Goal: Transaction & Acquisition: Purchase product/service

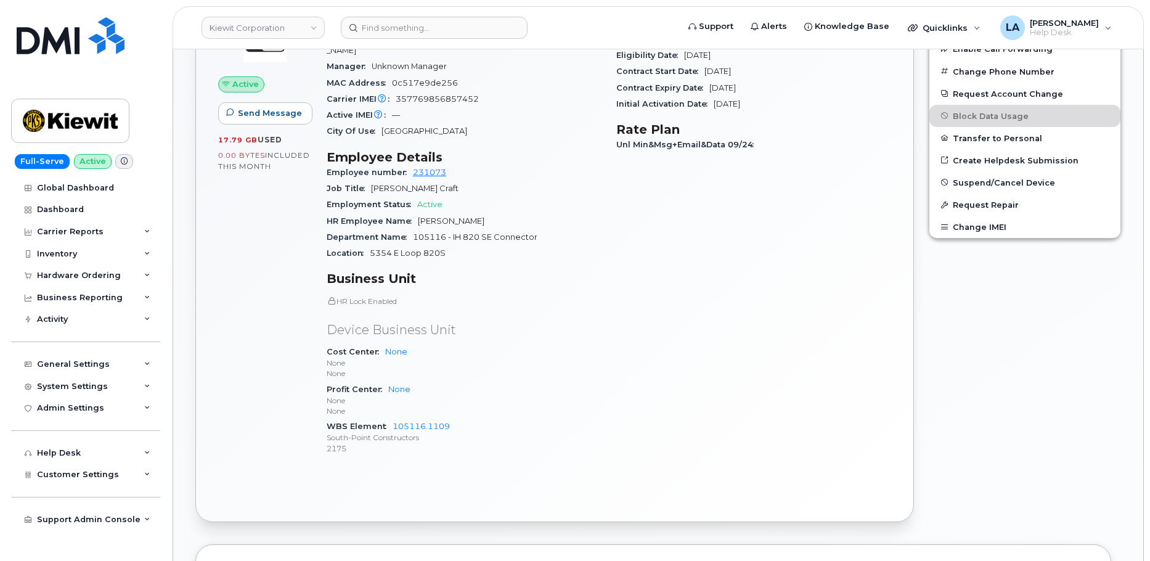
scroll to position [456, 0]
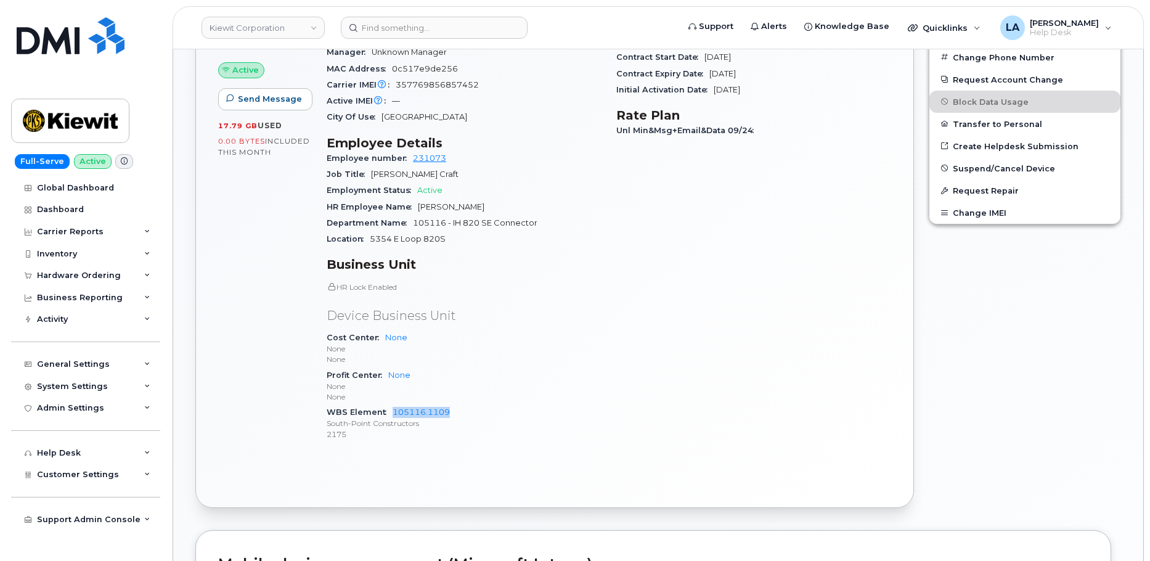
drag, startPoint x: 478, startPoint y: 402, endPoint x: 391, endPoint y: 400, distance: 87.5
click at [391, 404] on div "WBS Element 105116.1109 South-Point Constructors 2175" at bounding box center [464, 423] width 275 height 38
copy link "105116.1109"
click at [1148, 237] on body "Kiewit Corporation Support Alerts Knowledge Base Quicklinks Suspend / Cancel De…" at bounding box center [575, 500] width 1150 height 1912
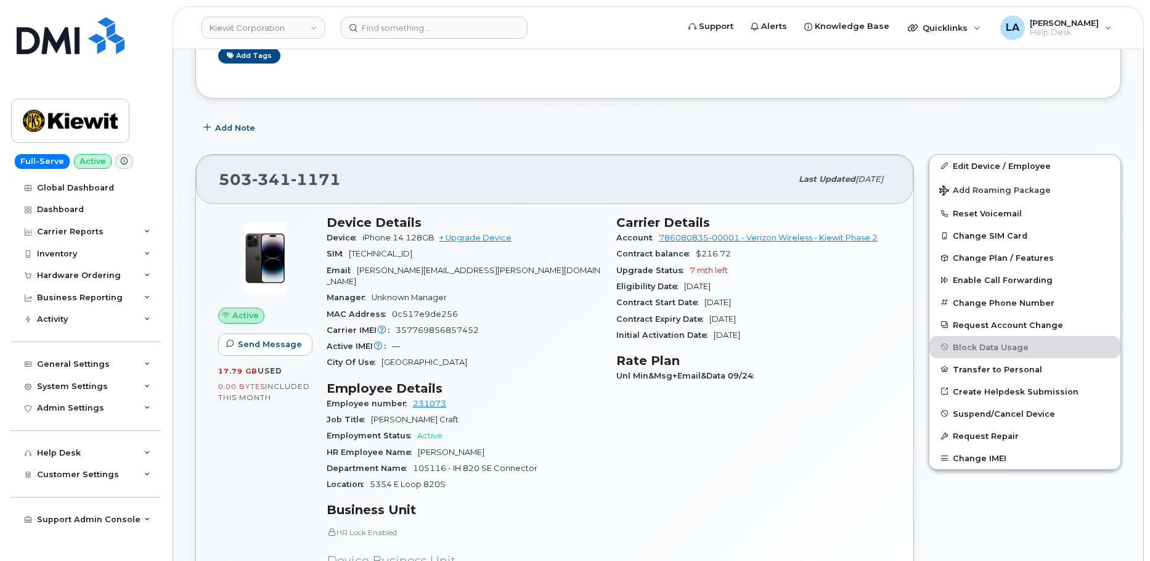
scroll to position [169, 0]
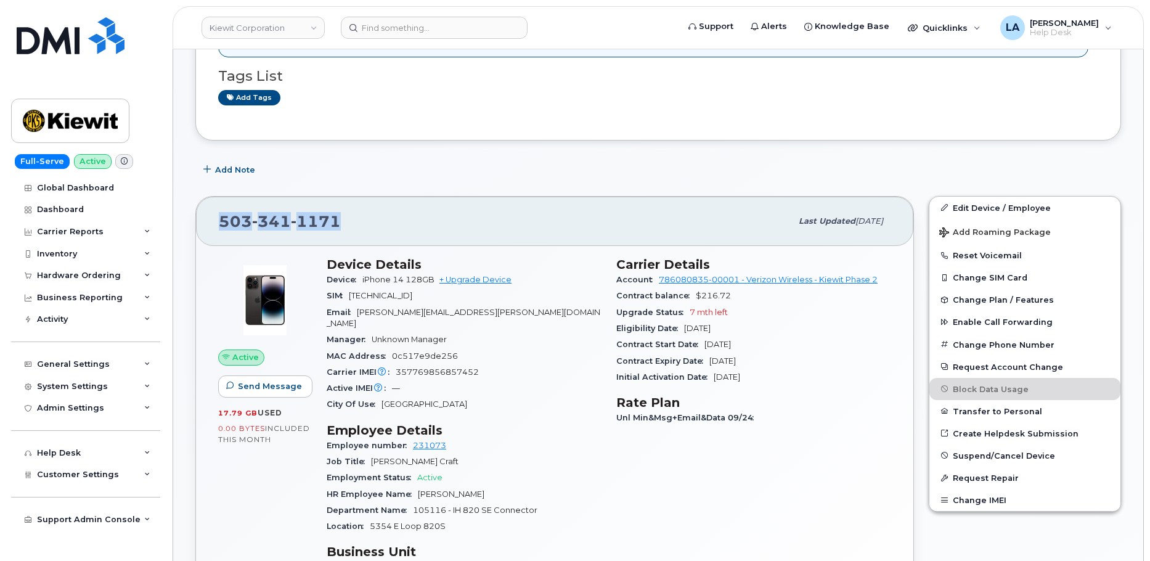
drag, startPoint x: 335, startPoint y: 222, endPoint x: 206, endPoint y: 229, distance: 129.6
click at [206, 229] on div "503 341 1171 Last updated Oct 06, 2025" at bounding box center [554, 221] width 717 height 49
copy span "503 341 1171"
click at [466, 279] on link "+ Upgrade Device" at bounding box center [475, 279] width 72 height 9
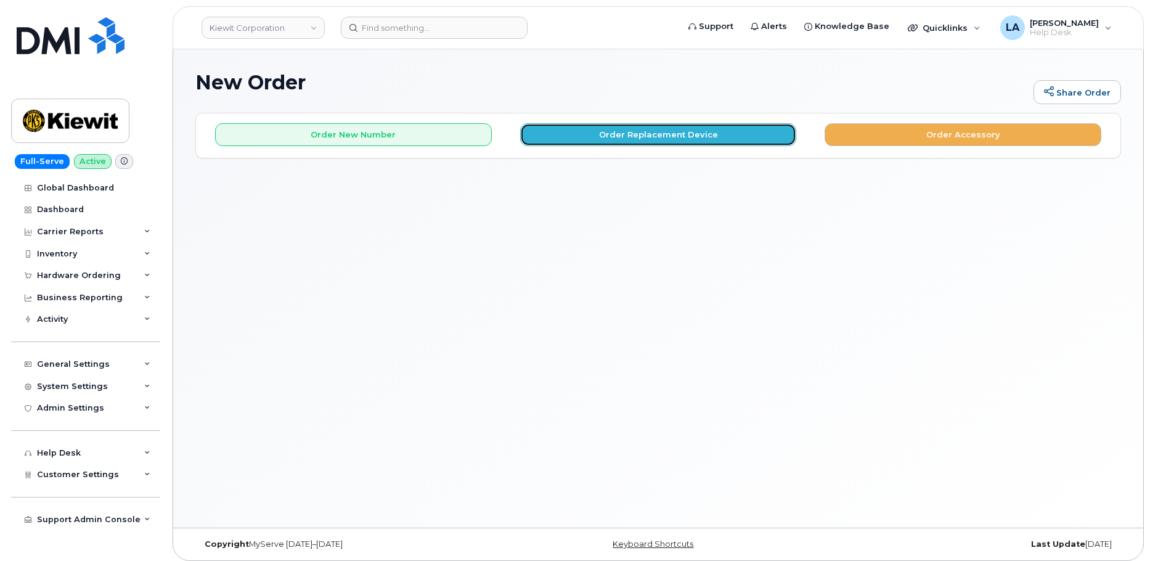
click at [644, 134] on button "Order Replacement Device" at bounding box center [658, 134] width 277 height 23
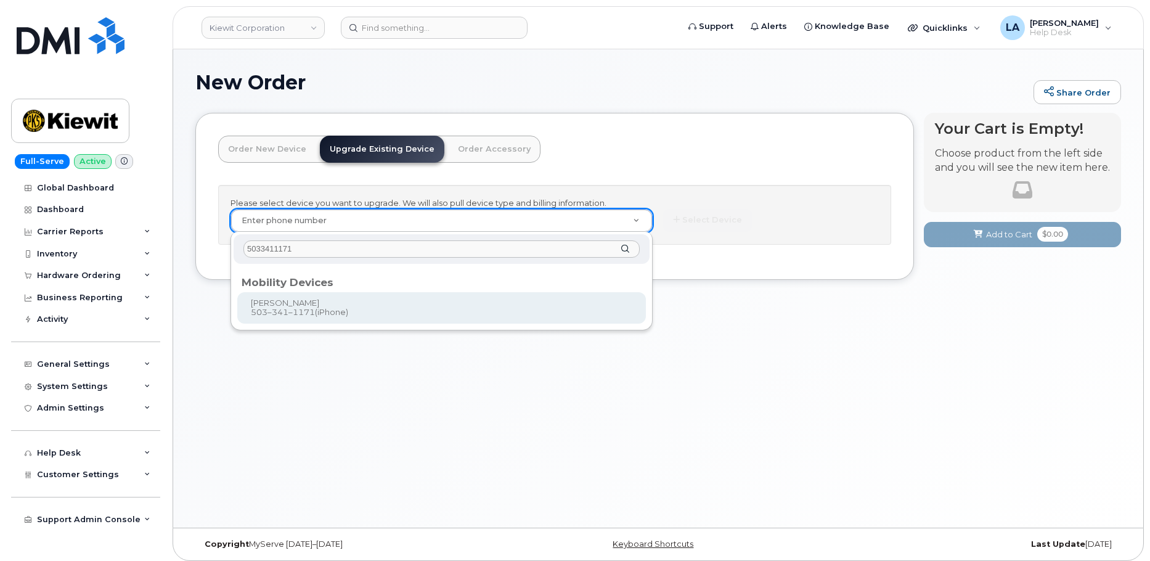
type input "5033411171"
type input "1169107"
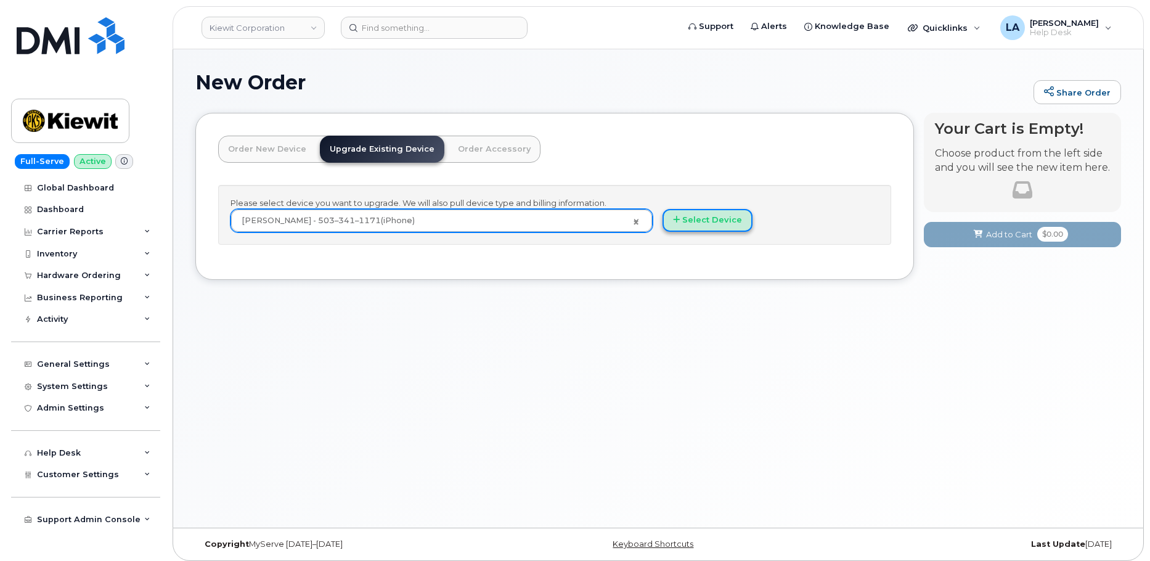
click at [726, 222] on button "Select Device" at bounding box center [707, 220] width 90 height 23
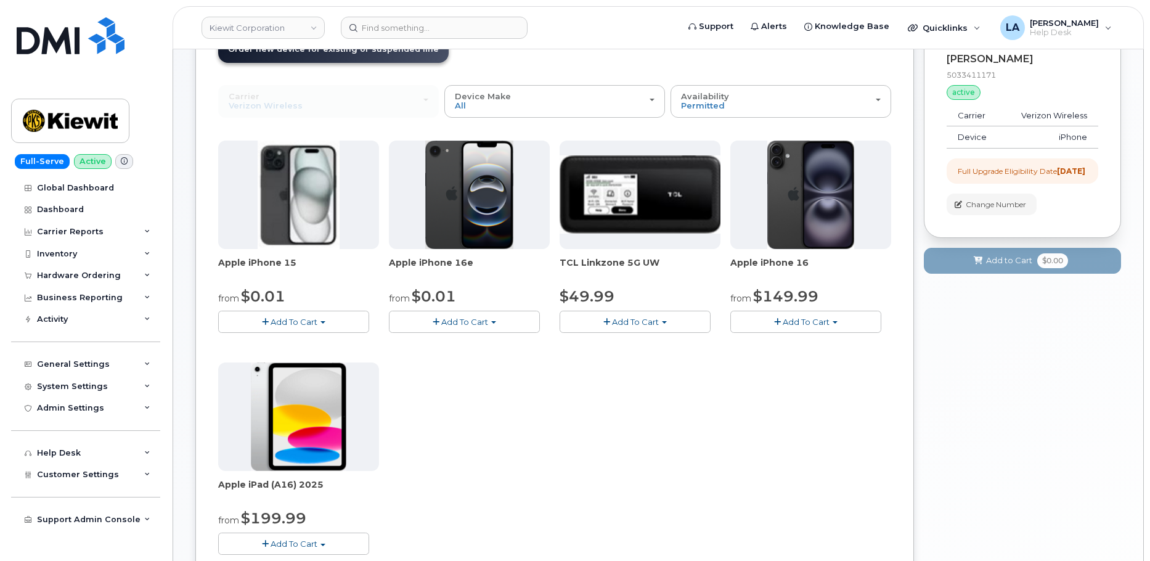
scroll to position [124, 0]
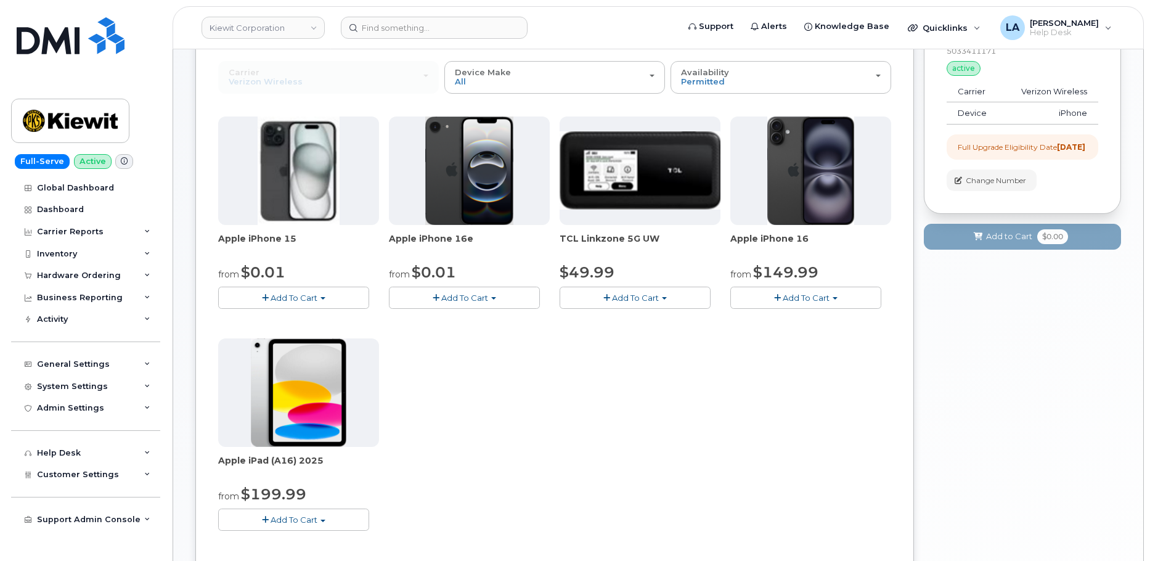
click at [328, 297] on button "Add To Cart" at bounding box center [293, 297] width 151 height 22
drag, startPoint x: 285, startPoint y: 325, endPoint x: 297, endPoint y: 323, distance: 11.8
click at [285, 325] on link "$0.01 - 2 Year Upgrade (128GB)" at bounding box center [298, 320] width 155 height 15
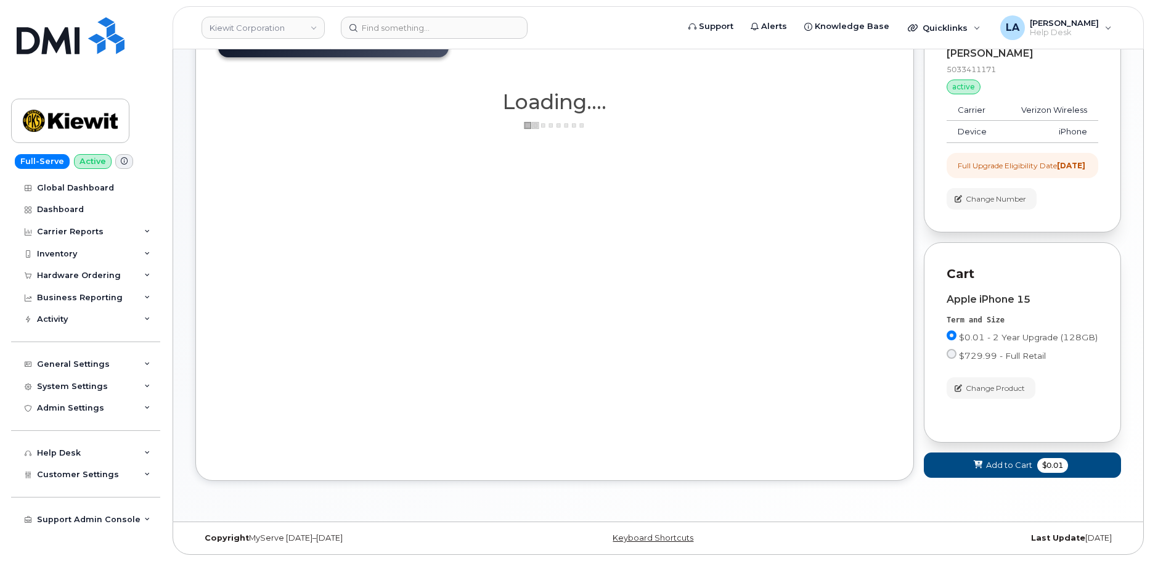
scroll to position [116, 0]
click at [994, 463] on span "Add to Cart" at bounding box center [1009, 465] width 46 height 12
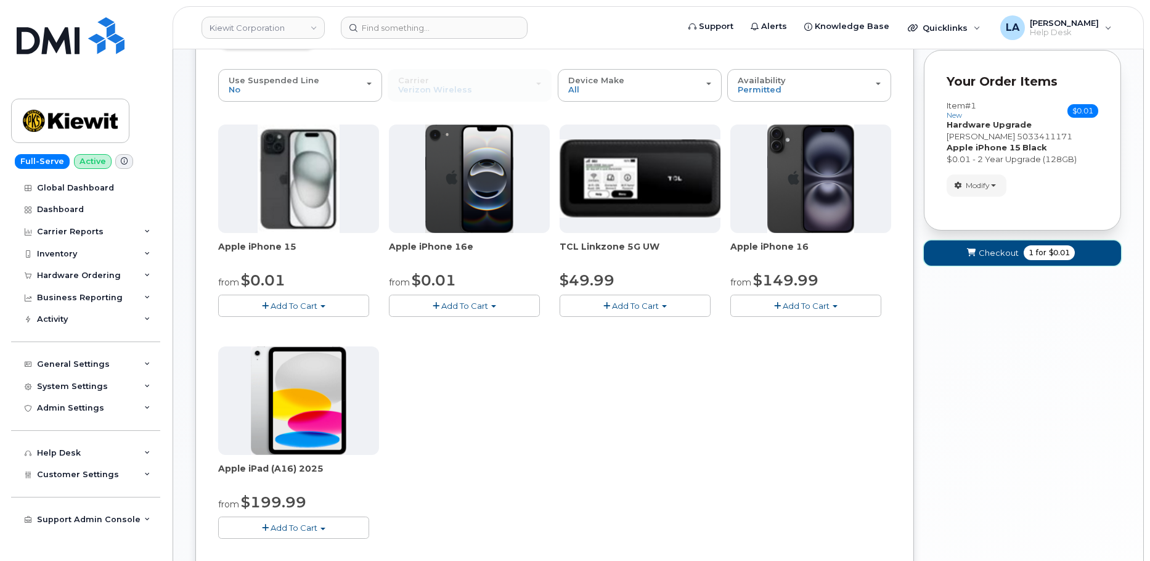
click at [969, 256] on icon "submit" at bounding box center [971, 253] width 9 height 8
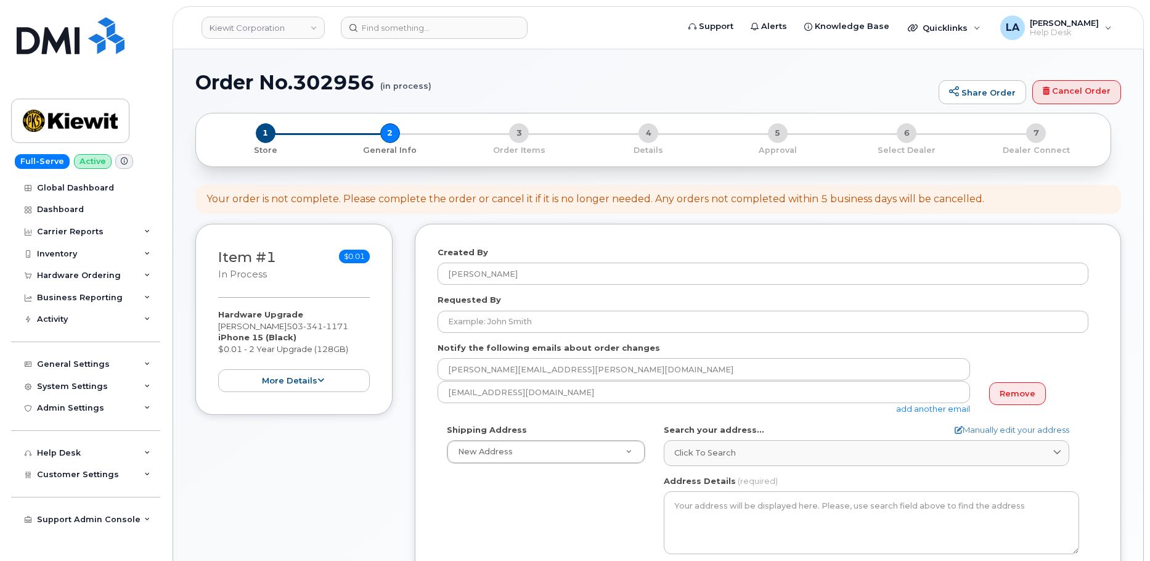
select select
click at [1021, 391] on link "Remove" at bounding box center [1017, 393] width 57 height 23
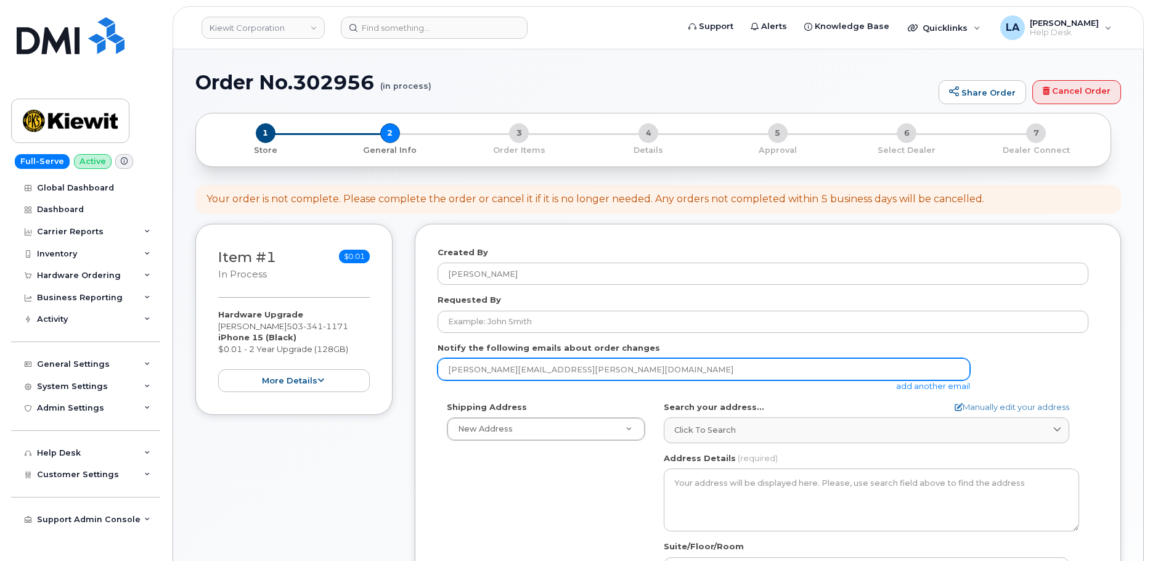
drag, startPoint x: 529, startPoint y: 368, endPoint x: 422, endPoint y: 372, distance: 106.6
click at [411, 368] on div "Item #1 in process $0.01 Hardware Upgrade Matthew Garrett 503 341 1171 iPhone 1…" at bounding box center [657, 491] width 925 height 534
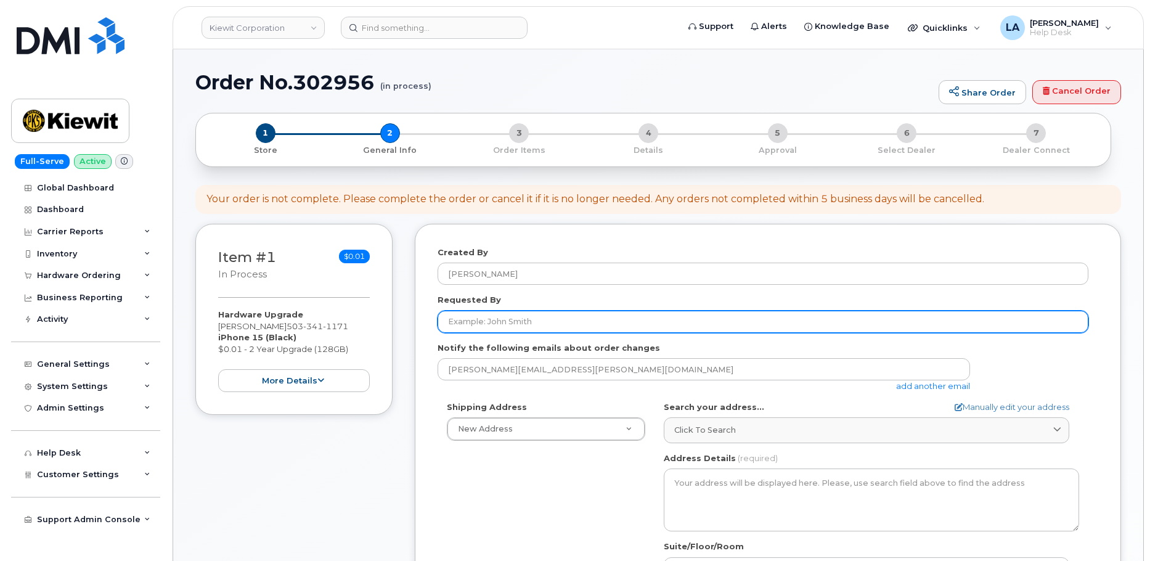
click at [522, 326] on input "Requested By" at bounding box center [762, 321] width 651 height 22
paste input "Benjamin Lewis"
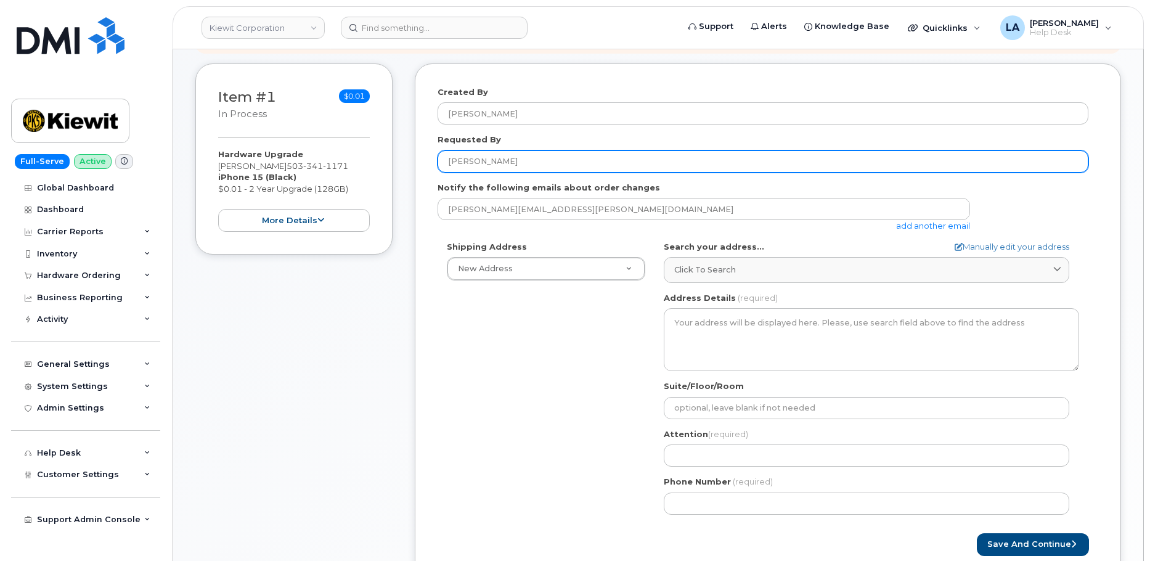
scroll to position [206, 0]
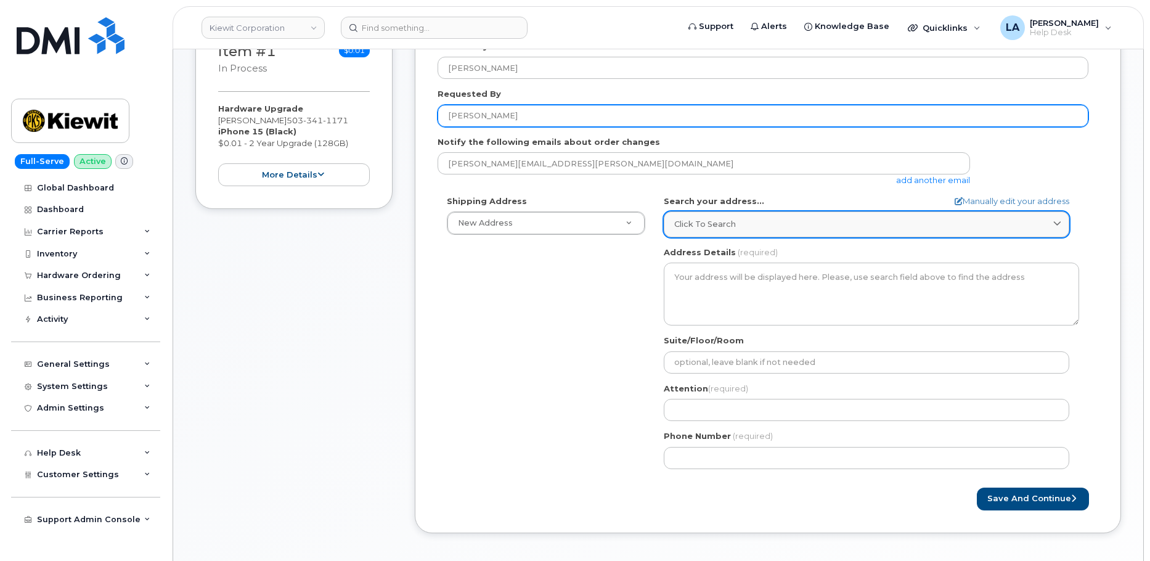
type input "Benjamin Lewis"
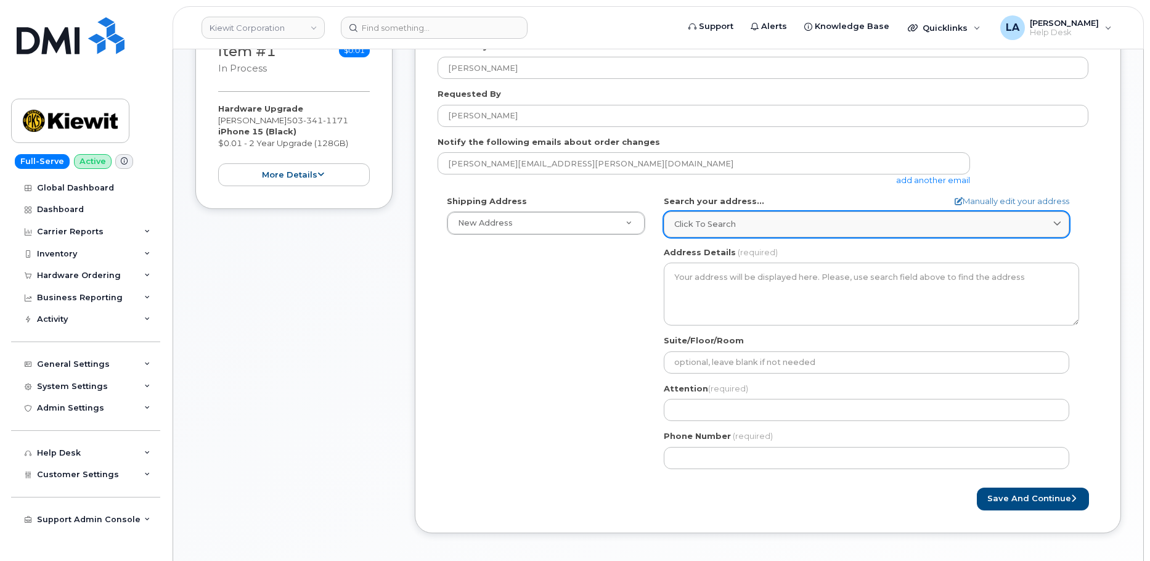
click at [763, 218] on div "Click to search" at bounding box center [866, 224] width 384 height 12
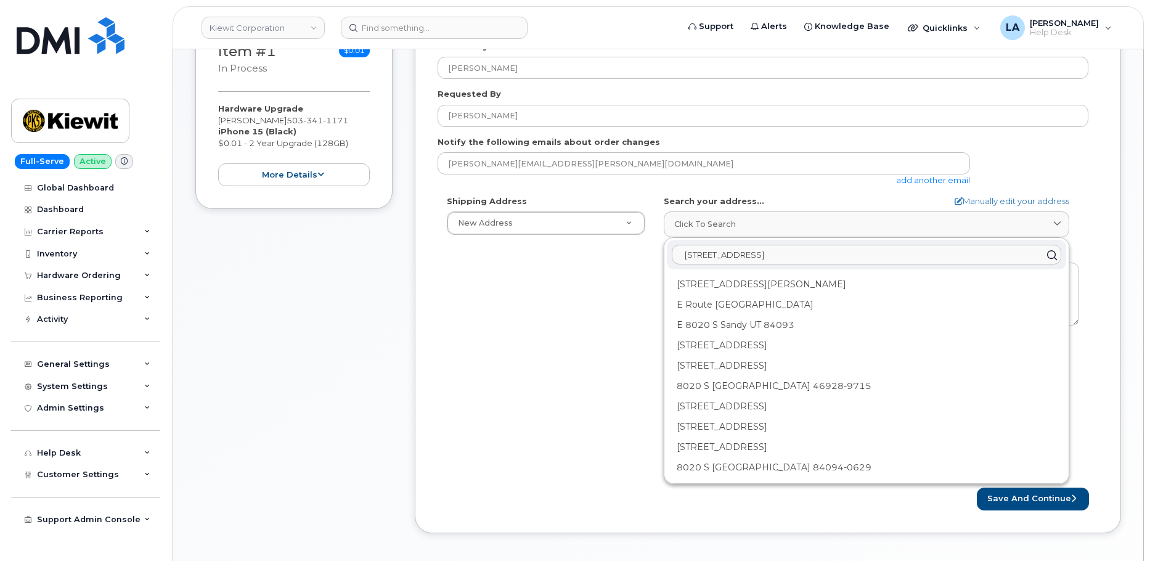
click at [744, 254] on input "5354 E Route 8020 S" at bounding box center [866, 255] width 389 height 20
drag, startPoint x: 800, startPoint y: 251, endPoint x: 683, endPoint y: 253, distance: 117.7
click at [683, 253] on input "5354 E Route 8020 S" at bounding box center [866, 255] width 389 height 20
click at [798, 250] on input "5354 E Route 8020 S" at bounding box center [866, 255] width 389 height 20
drag, startPoint x: 692, startPoint y: 252, endPoint x: 666, endPoint y: 255, distance: 26.7
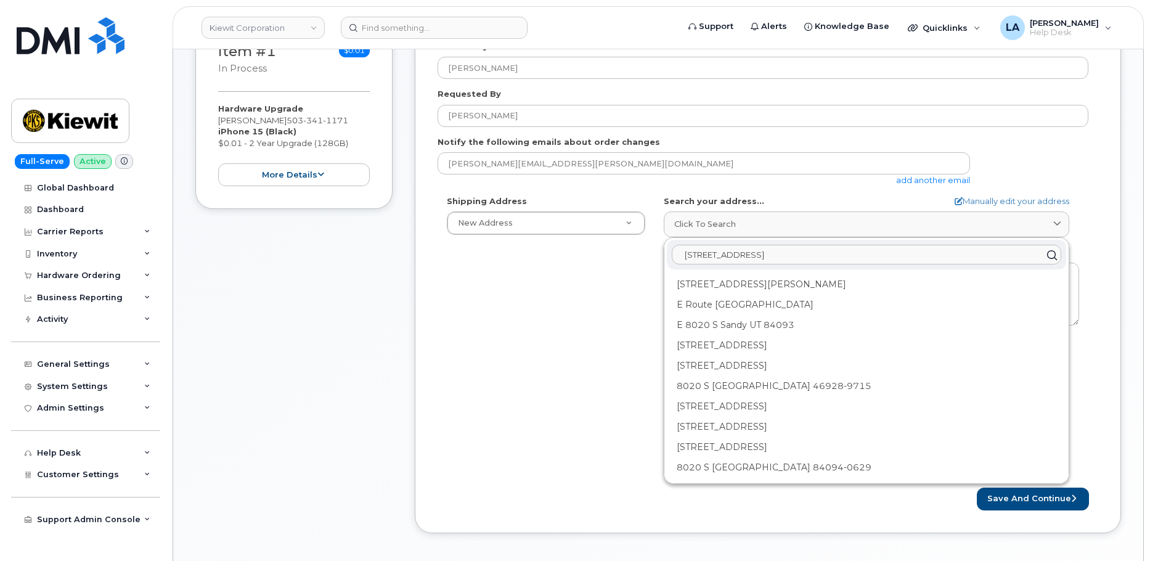
click at [670, 253] on div "5354 E Route 8020 S" at bounding box center [866, 255] width 399 height 30
paste input "Loop"
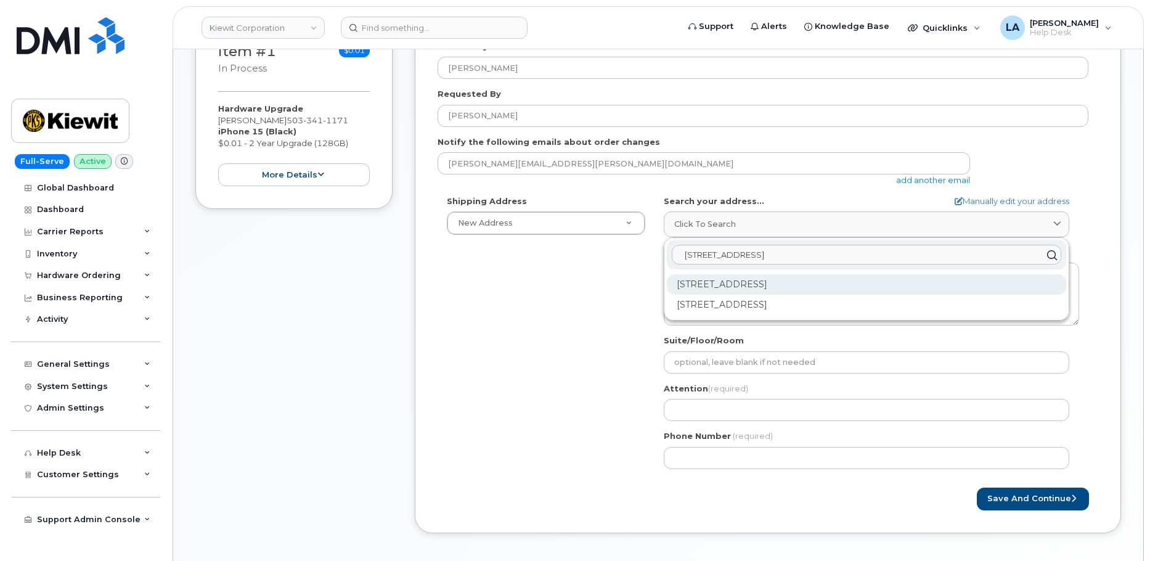
type input "5354 E Loop 8020 S"
click at [721, 286] on div "5354 E Loop 820 S Fort Worth TX 76119-6539" at bounding box center [866, 284] width 399 height 20
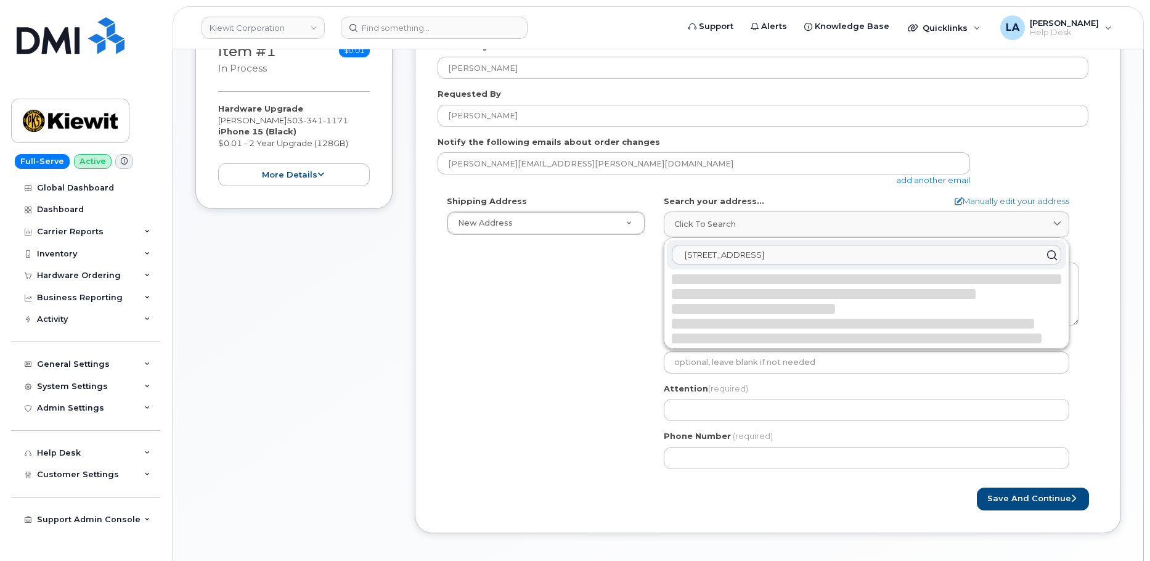
select select
type textarea "5354 E Loop 820 S FORT WORTH TX 76119-6539 UNITED STATES"
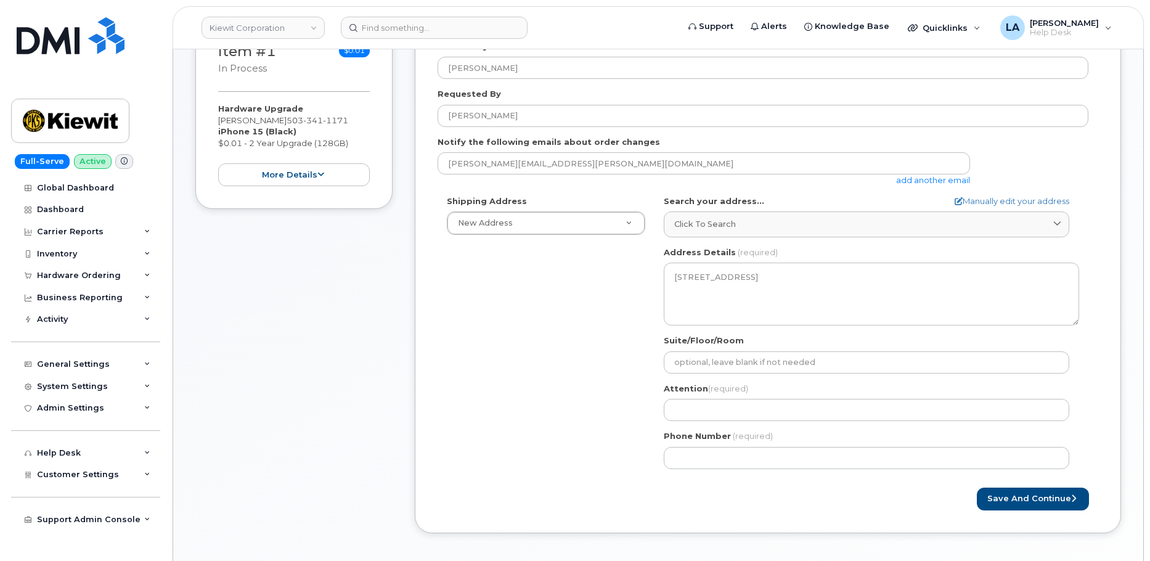
click at [549, 372] on div "Shipping Address New Address New Address 8900 Renner Blvd 1031 Country Lane 190…" at bounding box center [762, 336] width 651 height 283
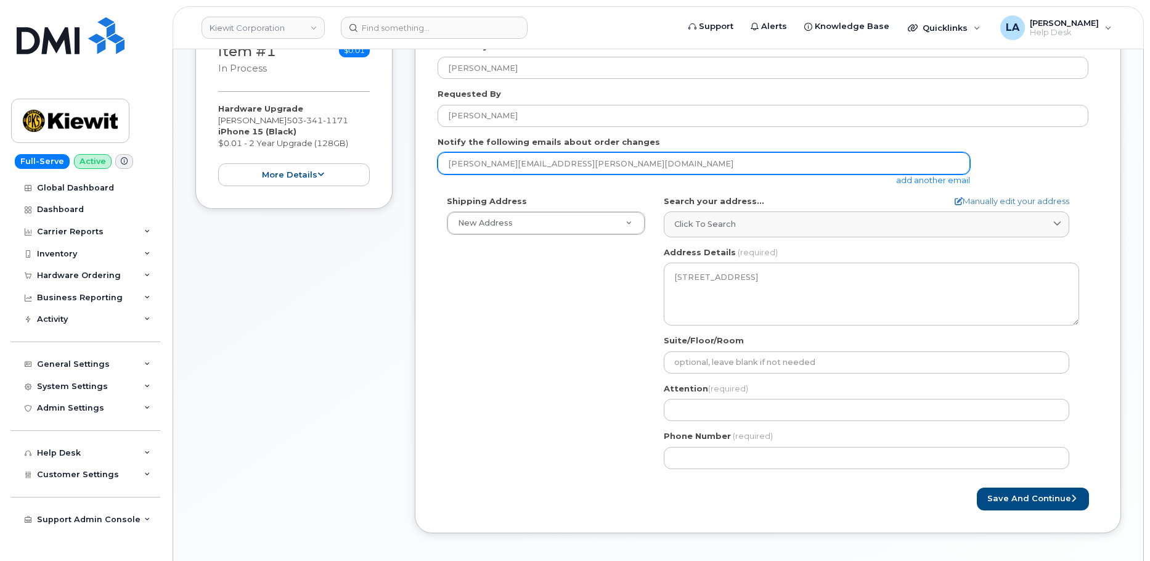
drag, startPoint x: 530, startPoint y: 161, endPoint x: 423, endPoint y: 175, distance: 108.7
click at [418, 163] on div "Created By Lanette Aparicio Requested By Benjamin Lewis Notify the following em…" at bounding box center [768, 275] width 706 height 515
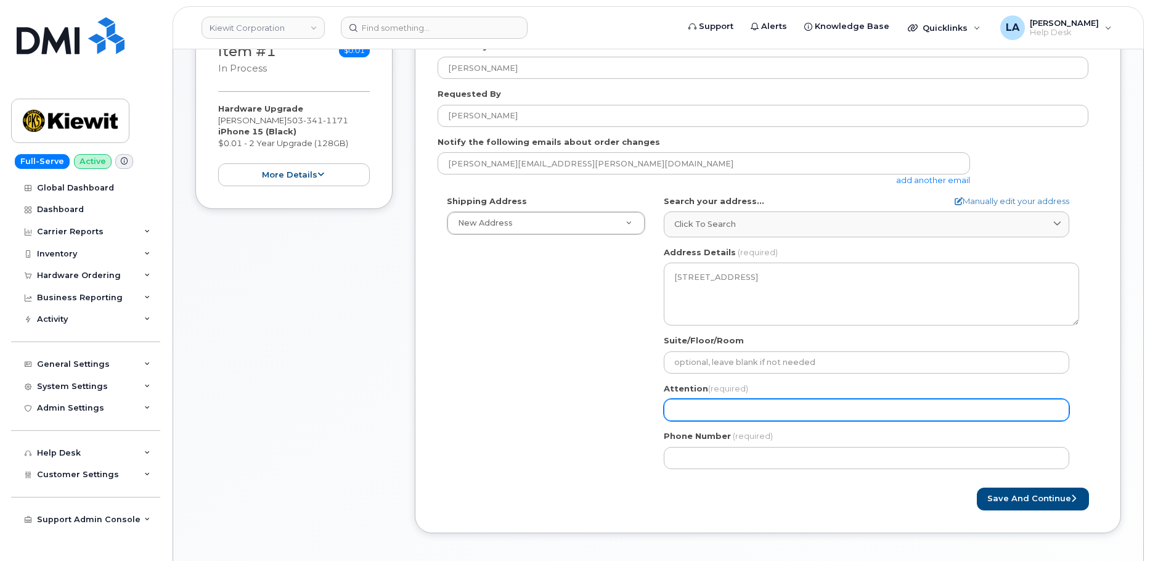
click at [740, 412] on input "Attention (required)" at bounding box center [865, 410] width 405 height 22
paste input "MATTHEW.GARRETT"
select select
drag, startPoint x: 723, startPoint y: 412, endPoint x: 745, endPoint y: 415, distance: 23.0
click at [723, 412] on input "MATTHEW.GARRETT" at bounding box center [865, 410] width 405 height 22
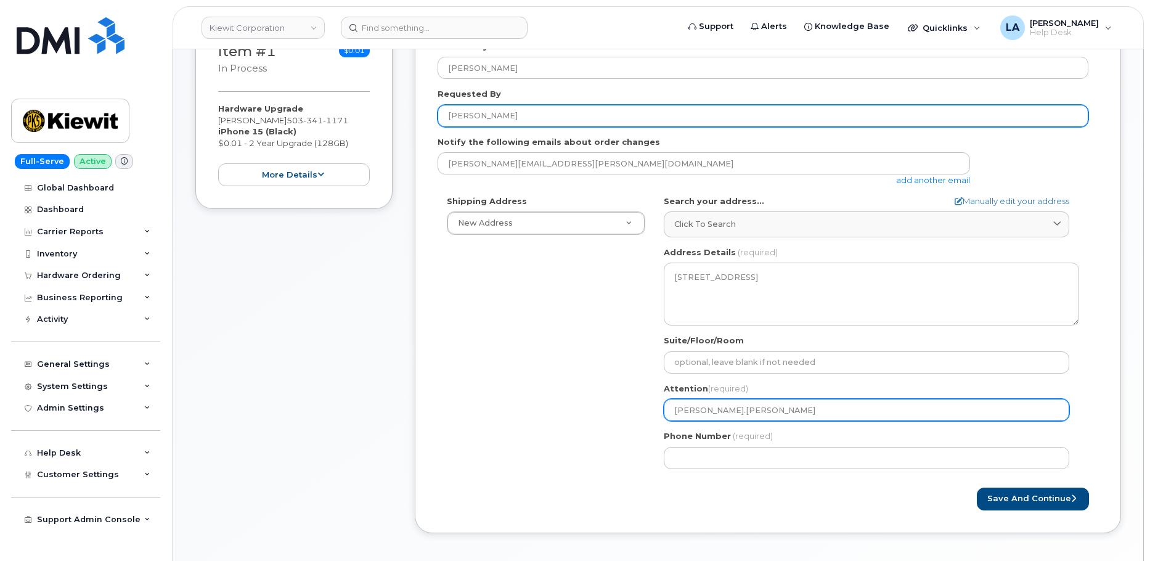
type input "MATTHEW.GARRETT"
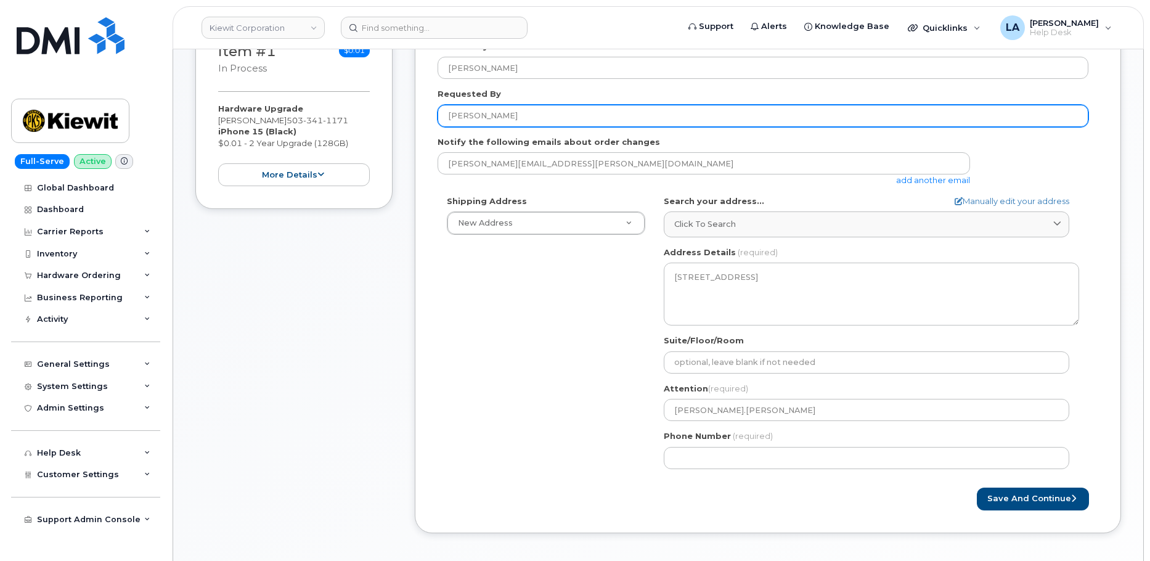
click at [546, 115] on input "Benjamin Lewis" at bounding box center [762, 116] width 651 height 22
drag, startPoint x: 546, startPoint y: 115, endPoint x: 391, endPoint y: 116, distance: 154.6
click at [392, 116] on div "Item #1 in process $0.01 Hardware Upgrade Matthew Garrett 503 341 1171 iPhone 1…" at bounding box center [657, 285] width 925 height 534
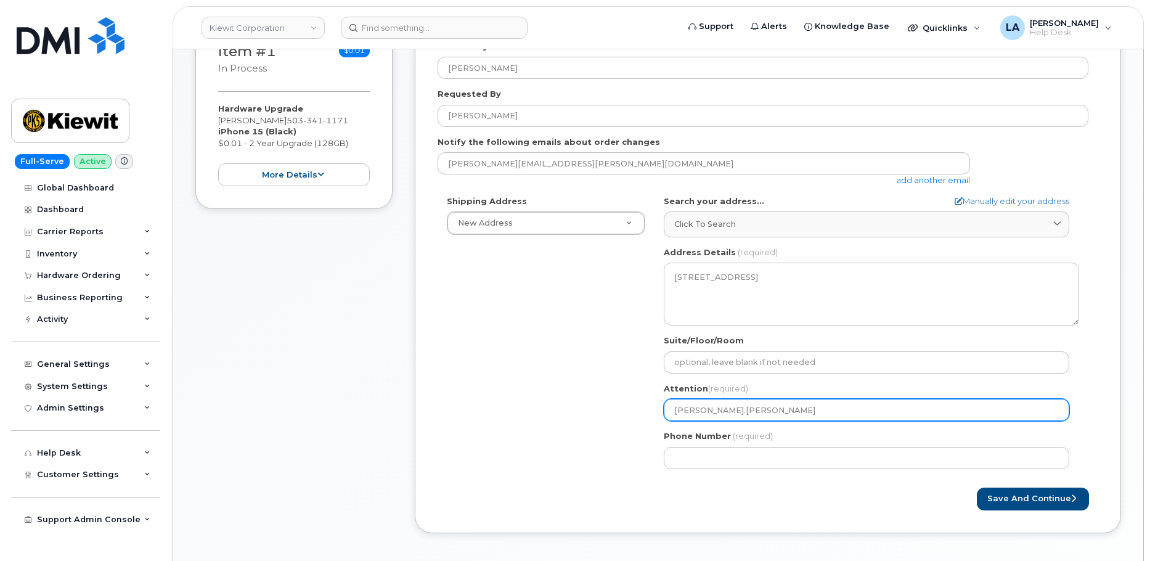
drag, startPoint x: 705, startPoint y: 418, endPoint x: 632, endPoint y: 416, distance: 73.3
click at [634, 417] on div "Shipping Address New Address New Address 8900 Renner Blvd 1031 Country Lane 190…" at bounding box center [762, 336] width 651 height 283
paste input "Benjamin Lewis"
select select
type input "Benjamin Lewis"
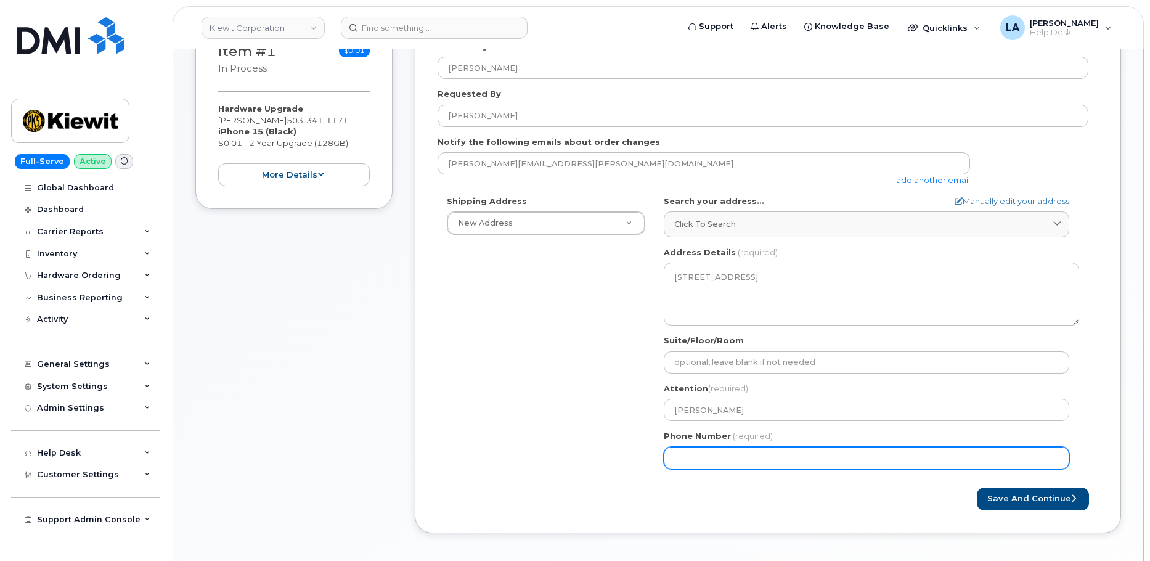
click at [760, 458] on input "Phone Number" at bounding box center [865, 458] width 405 height 22
paste input "4699678571"
select select
type input "4699678571"
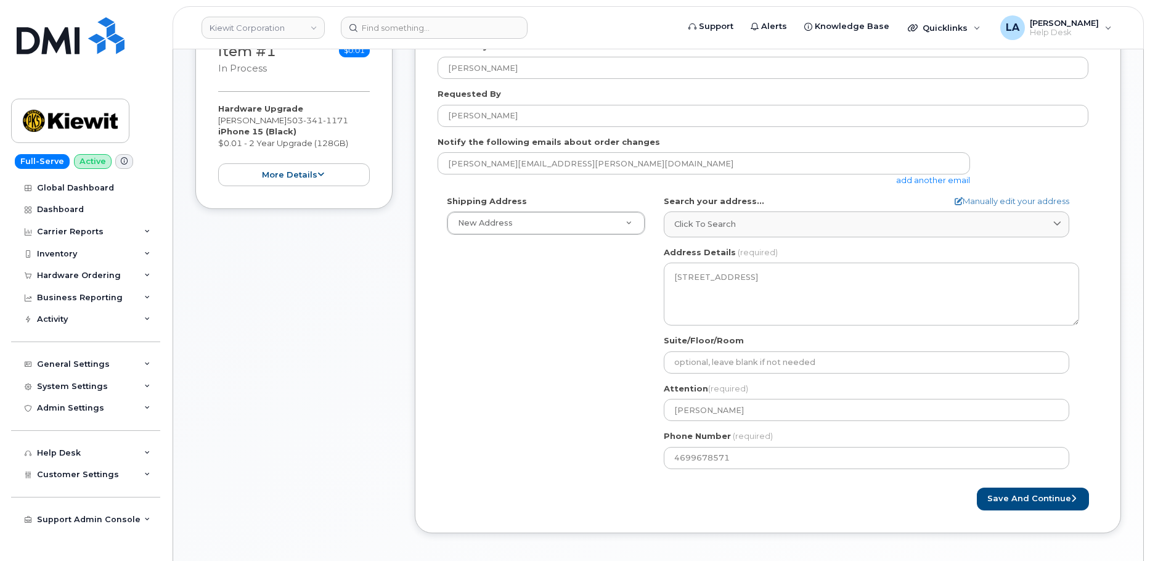
click at [547, 485] on form "Created By Lanette Aparicio Requested By Benjamin Lewis Notify the following em…" at bounding box center [767, 275] width 660 height 469
click at [1039, 496] on button "Save and Continue" at bounding box center [1032, 498] width 112 height 23
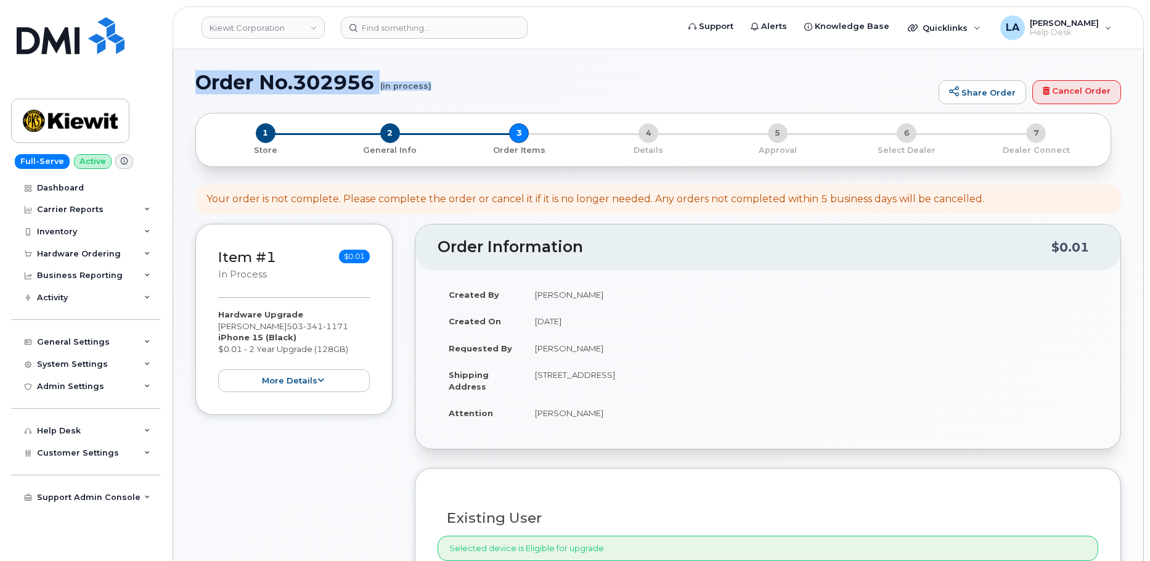
drag, startPoint x: 0, startPoint y: 0, endPoint x: 487, endPoint y: 99, distance: 496.7
copy h1 "Order No.302956 (in process)"
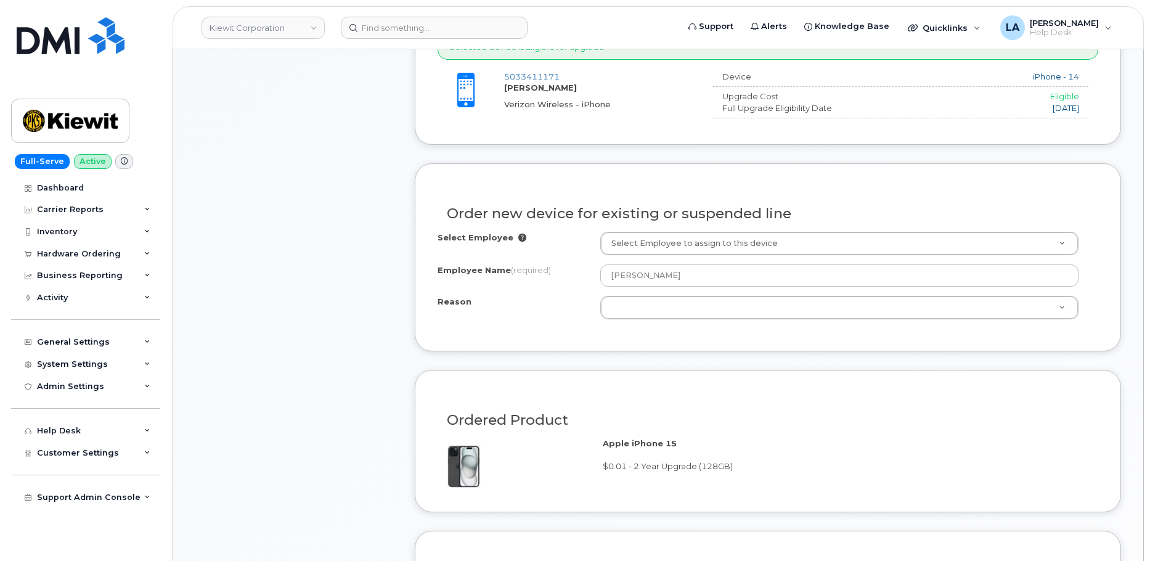
scroll to position [567, 0]
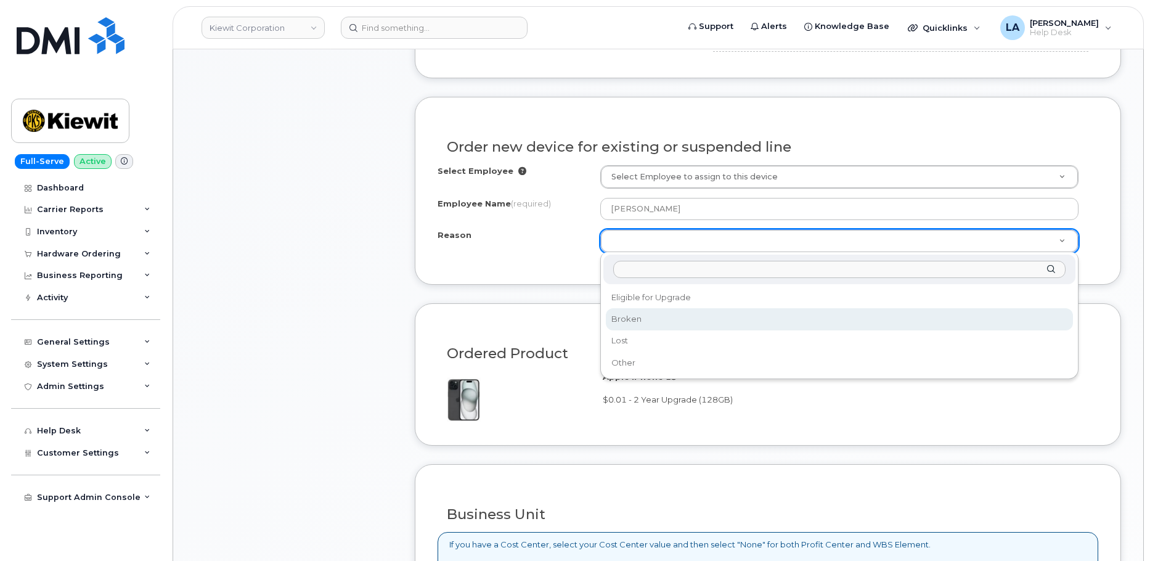
select select "broken"
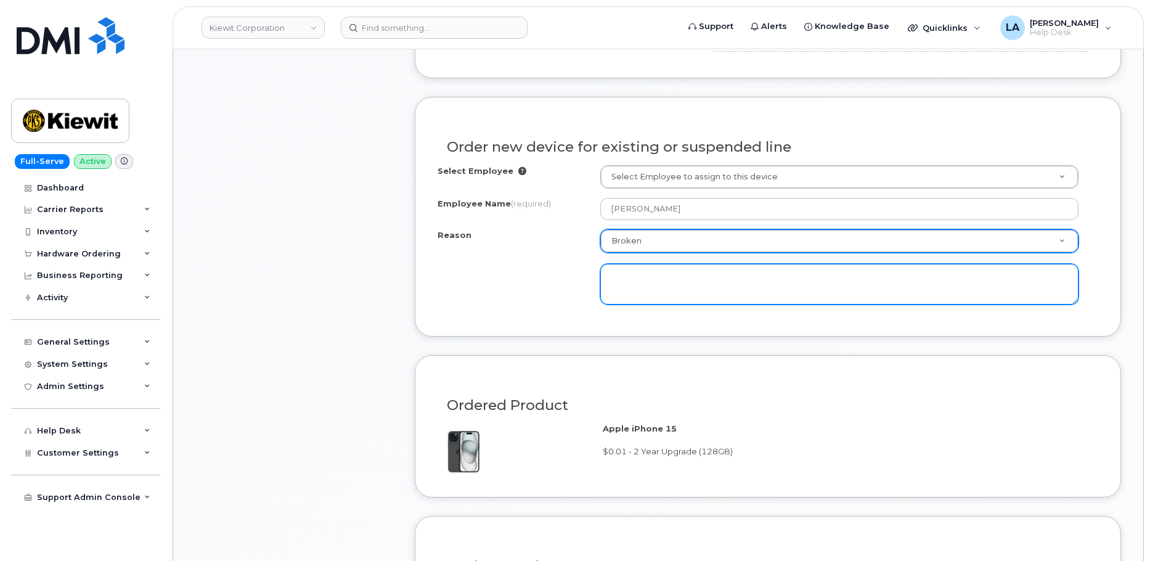
click at [737, 293] on textarea at bounding box center [839, 284] width 478 height 41
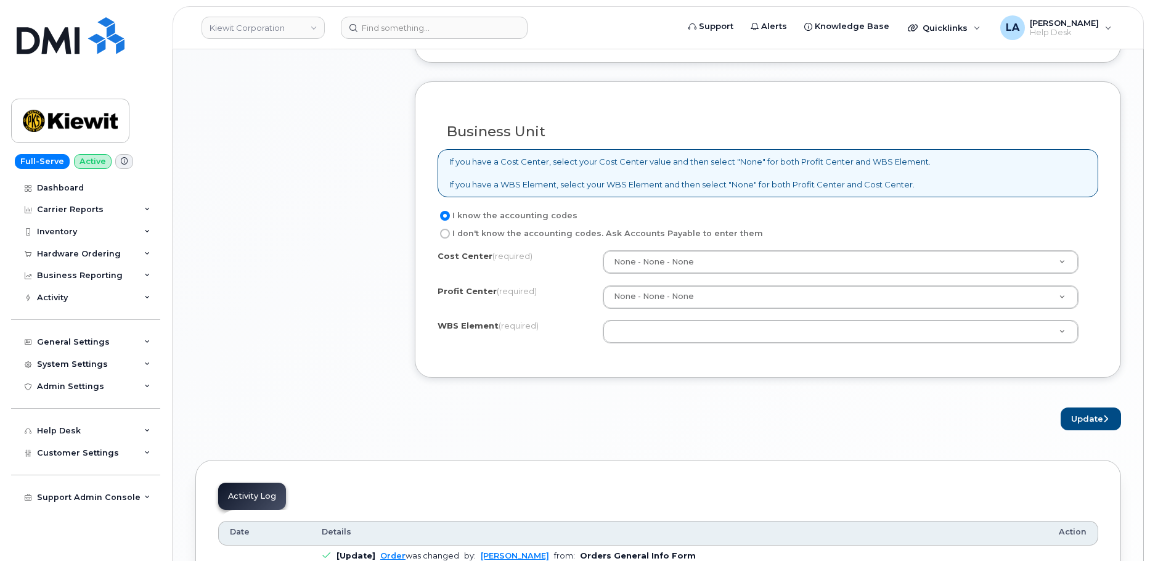
scroll to position [1029, 0]
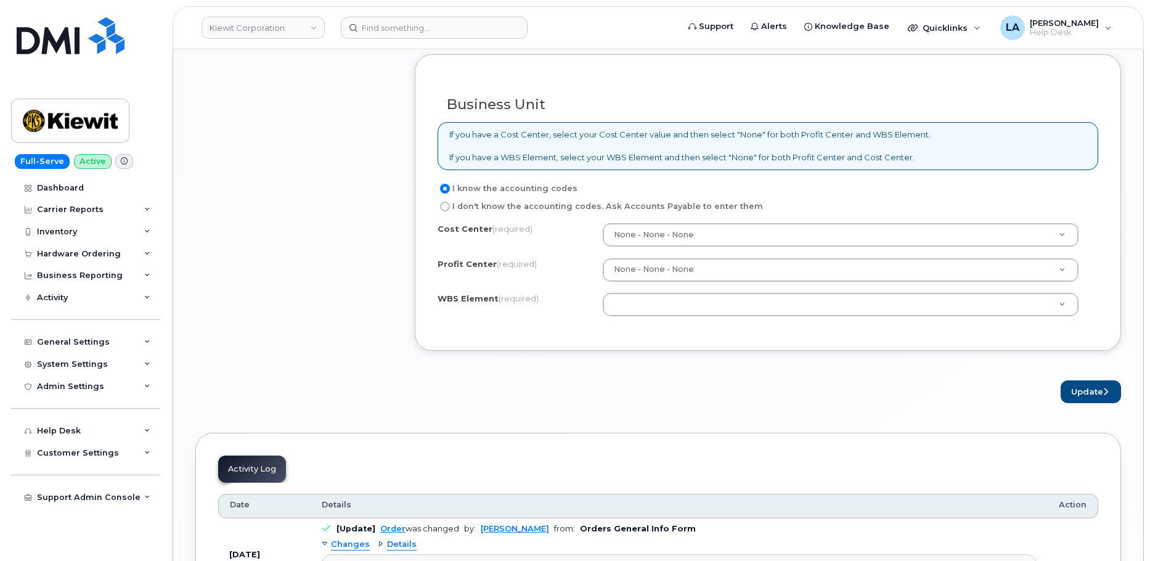
type textarea "phone is broken"
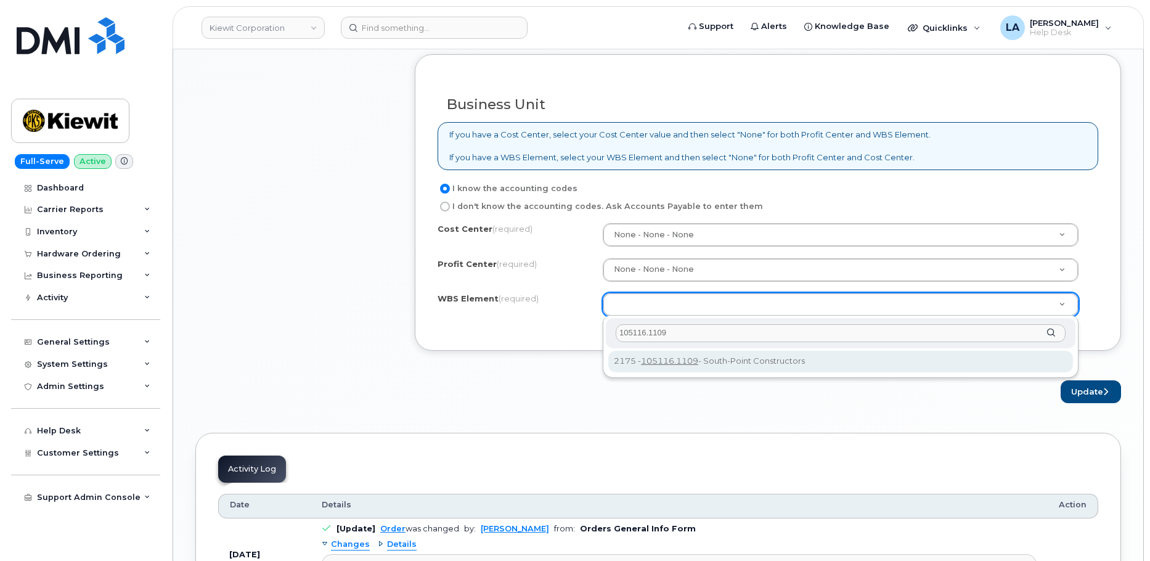
type input "105116.1109"
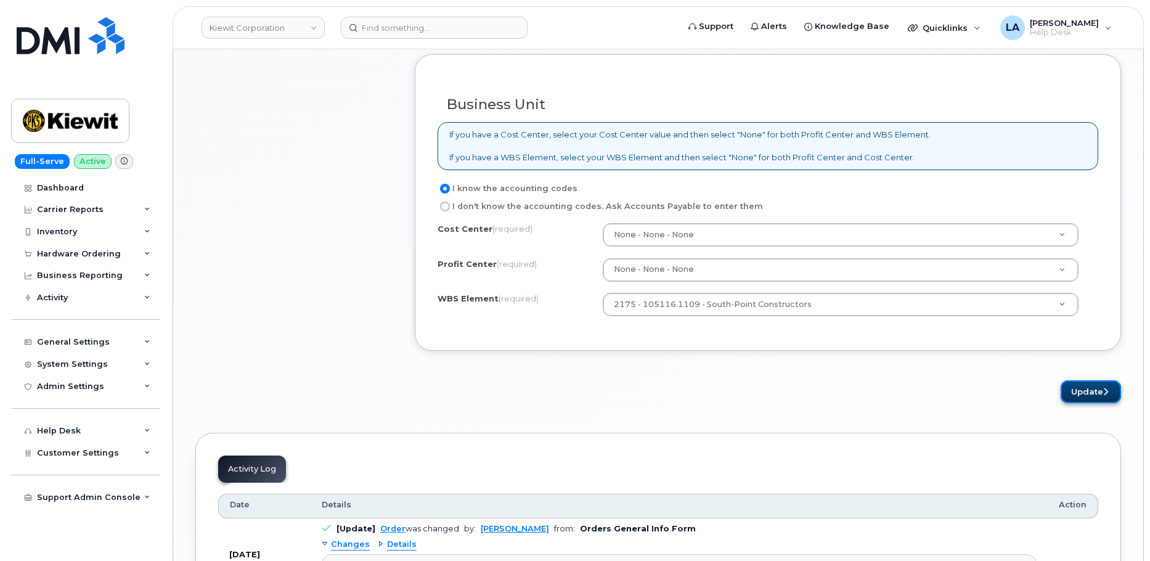
click at [1097, 392] on button "Update" at bounding box center [1090, 391] width 60 height 23
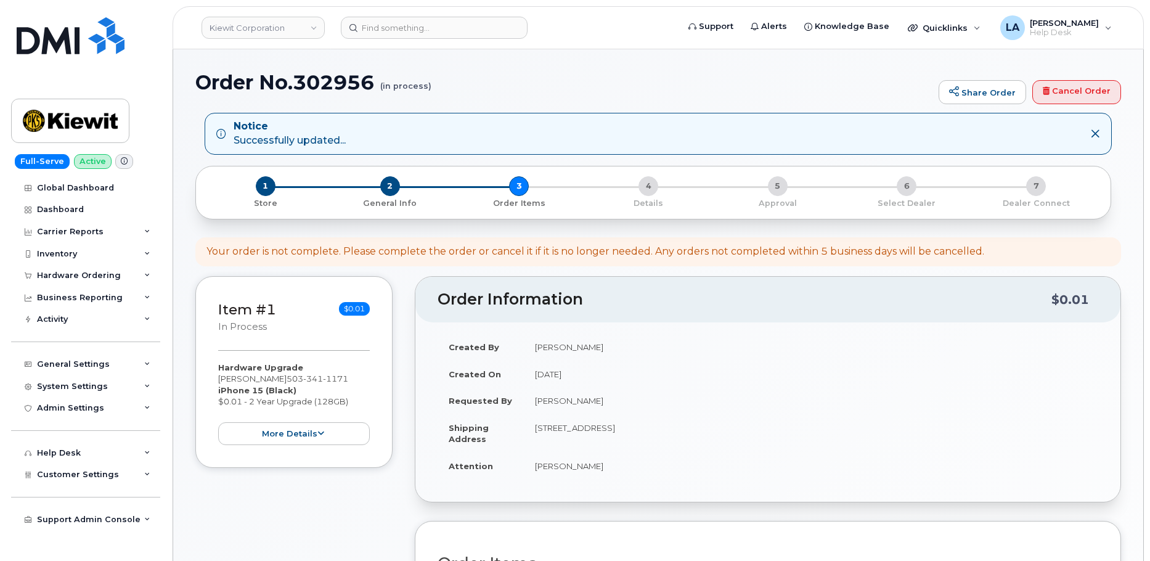
click at [788, 70] on div "Order No.302956 (in process) Share Order Cancel Order Notice Successfully updat…" at bounding box center [658, 569] width 970 height 1041
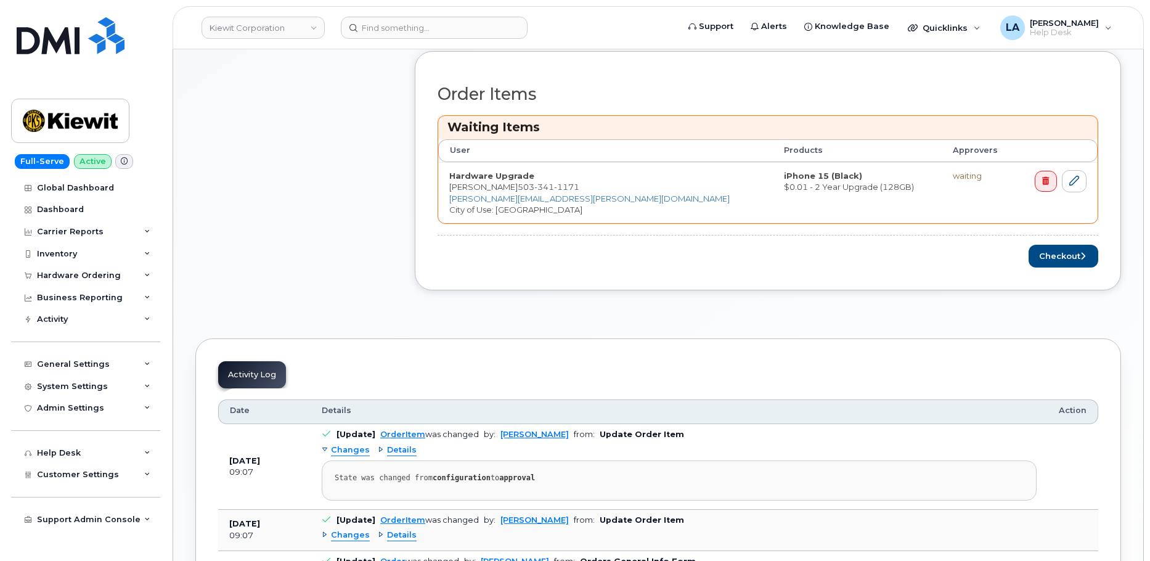
scroll to position [490, 0]
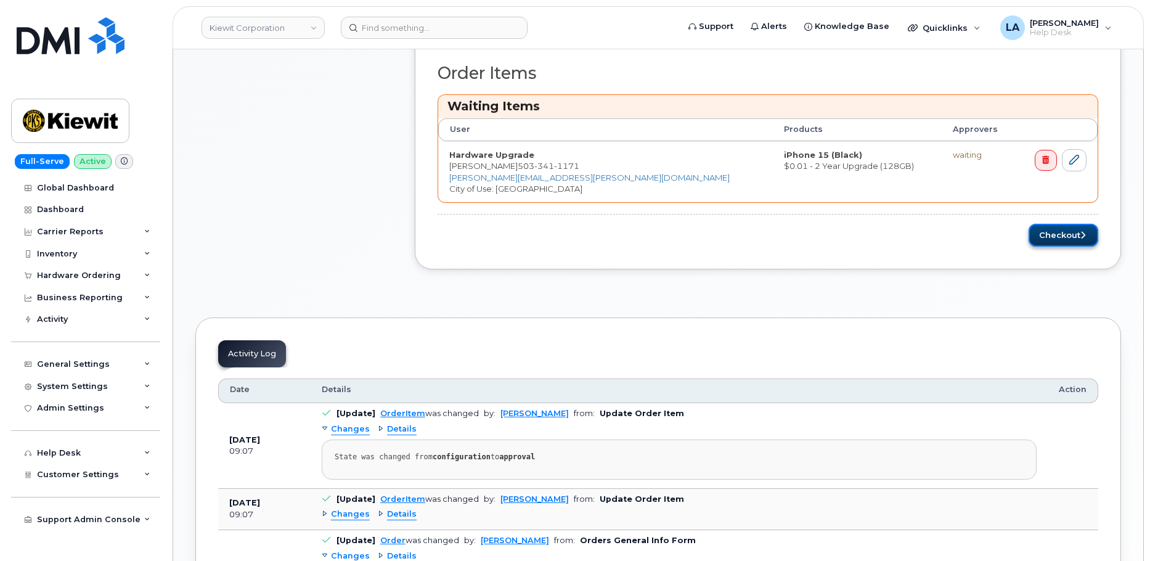
click at [1058, 237] on button "Checkout" at bounding box center [1063, 235] width 70 height 23
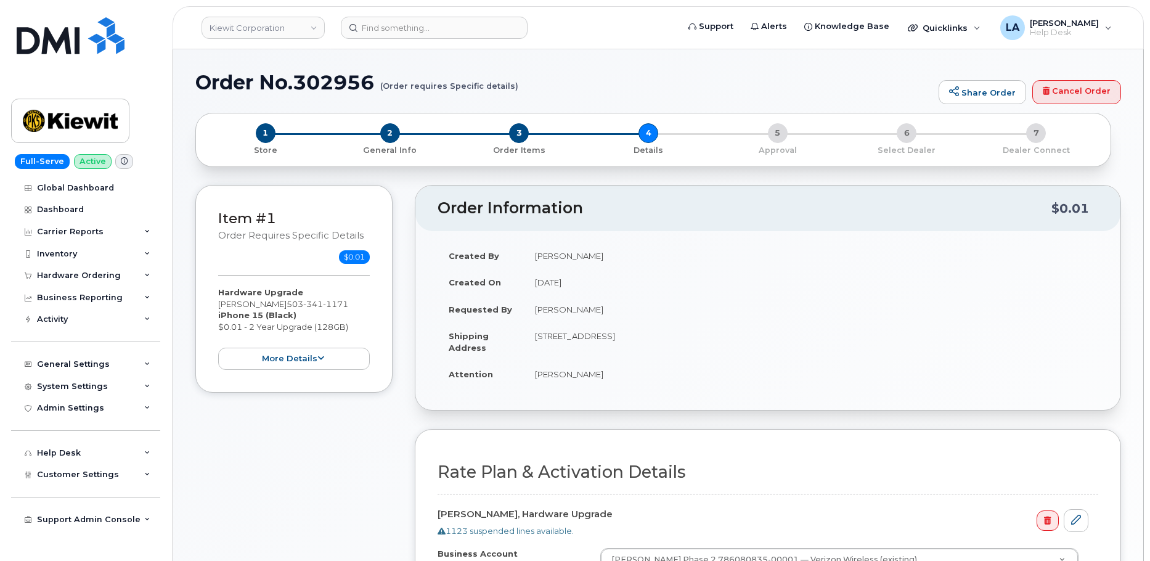
click at [351, 471] on div "Item #1 Order requires Specific details $0.01 Hardware Upgrade Matthew Garrett …" at bounding box center [293, 470] width 197 height 570
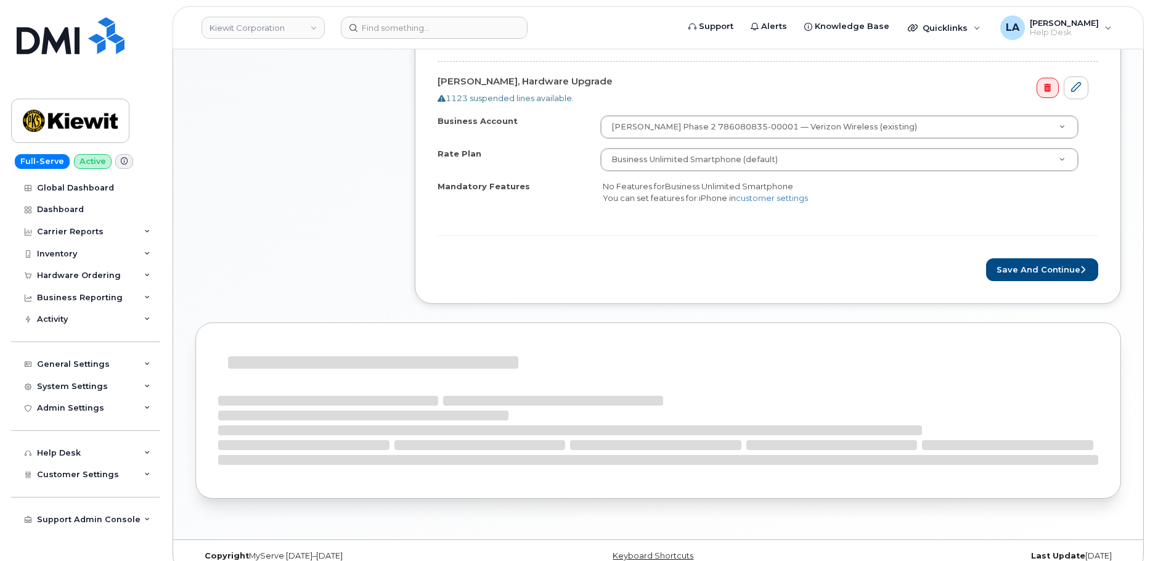
scroll to position [450, 0]
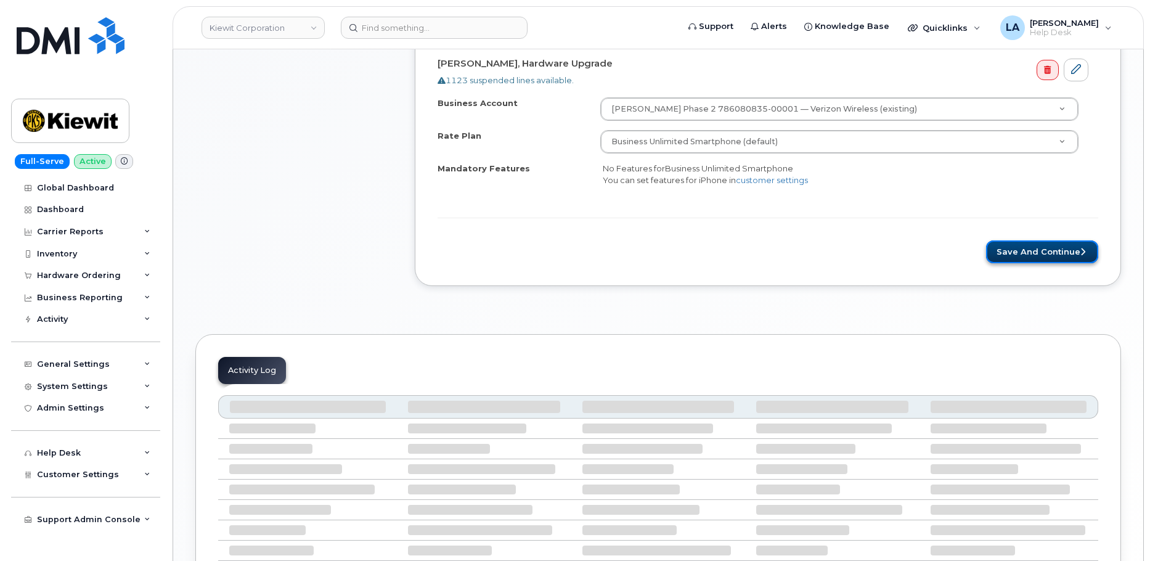
click at [1060, 253] on button "Save and Continue" at bounding box center [1042, 251] width 112 height 23
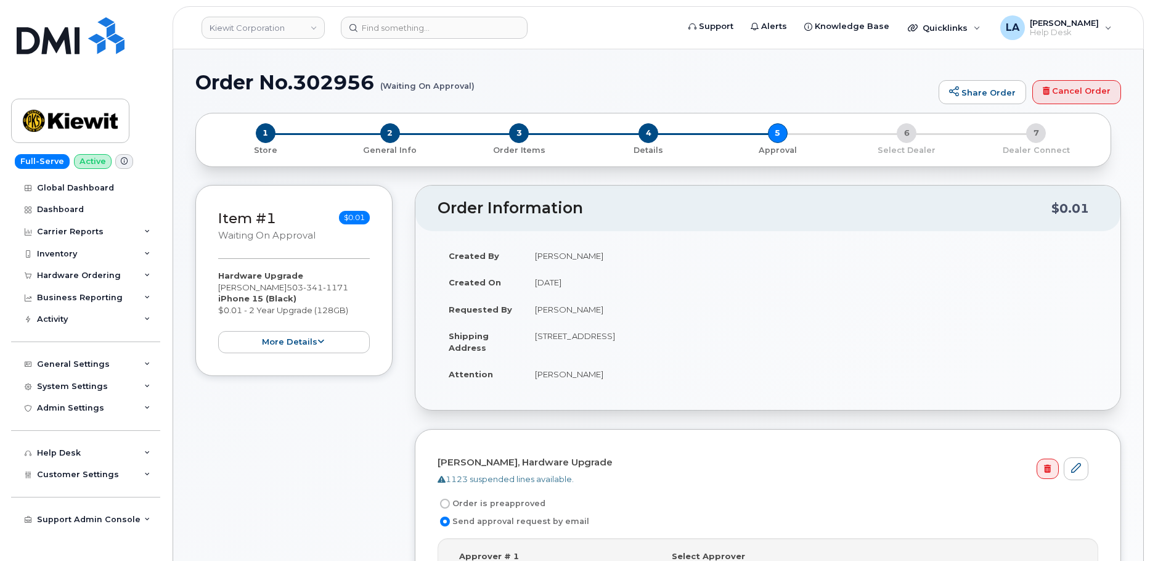
click at [298, 481] on div "Item #1 Waiting On Approval $0.01 Hardware Upgrade [PERSON_NAME] [PHONE_NUMBER]…" at bounding box center [293, 465] width 197 height 560
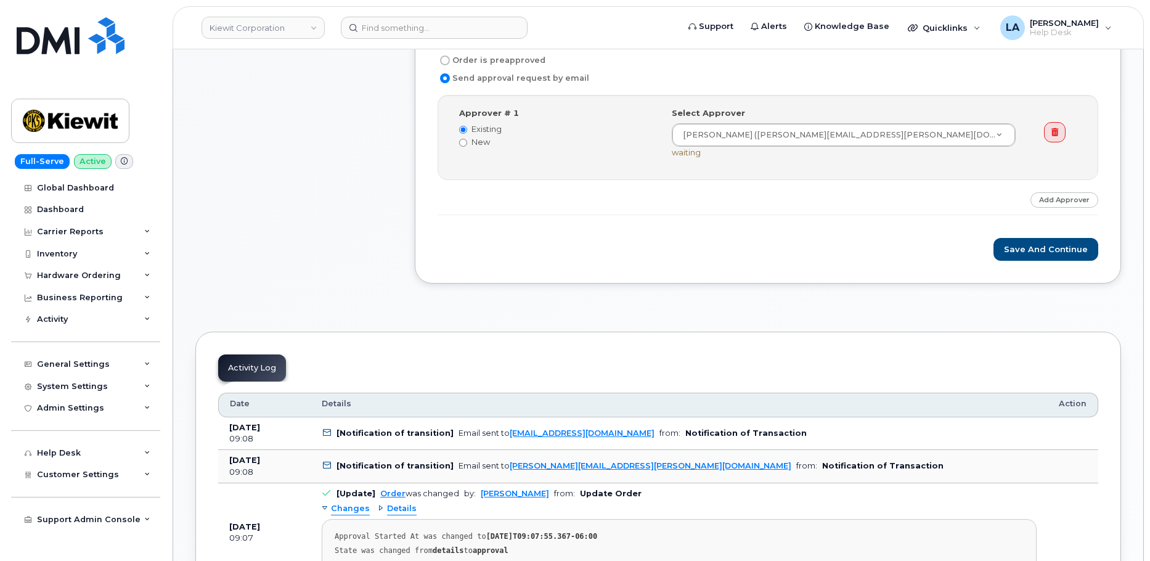
scroll to position [490, 0]
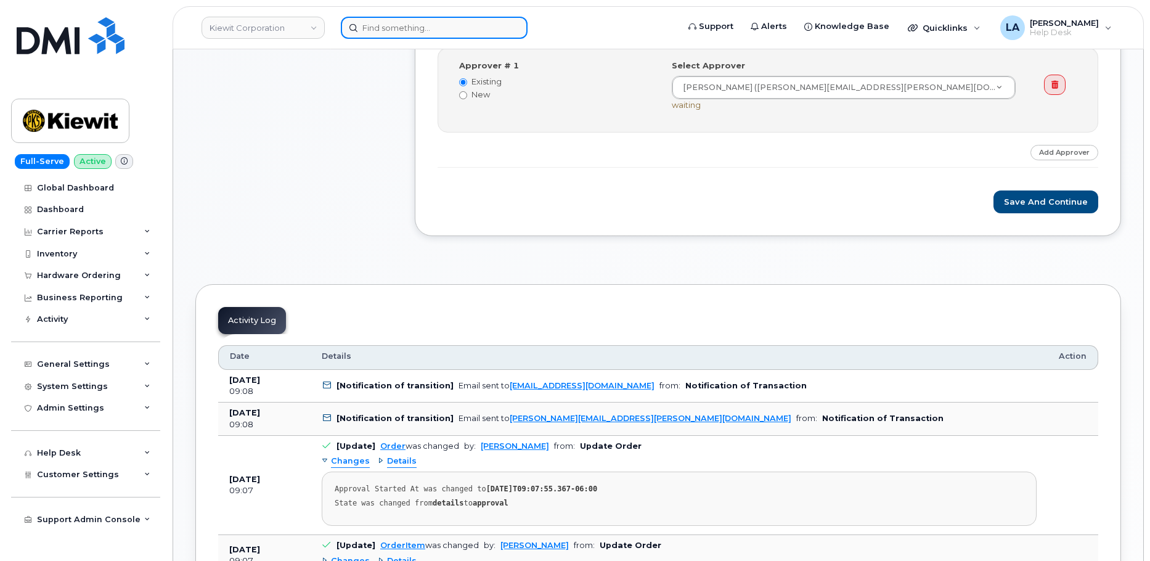
click at [439, 30] on input at bounding box center [434, 28] width 187 height 22
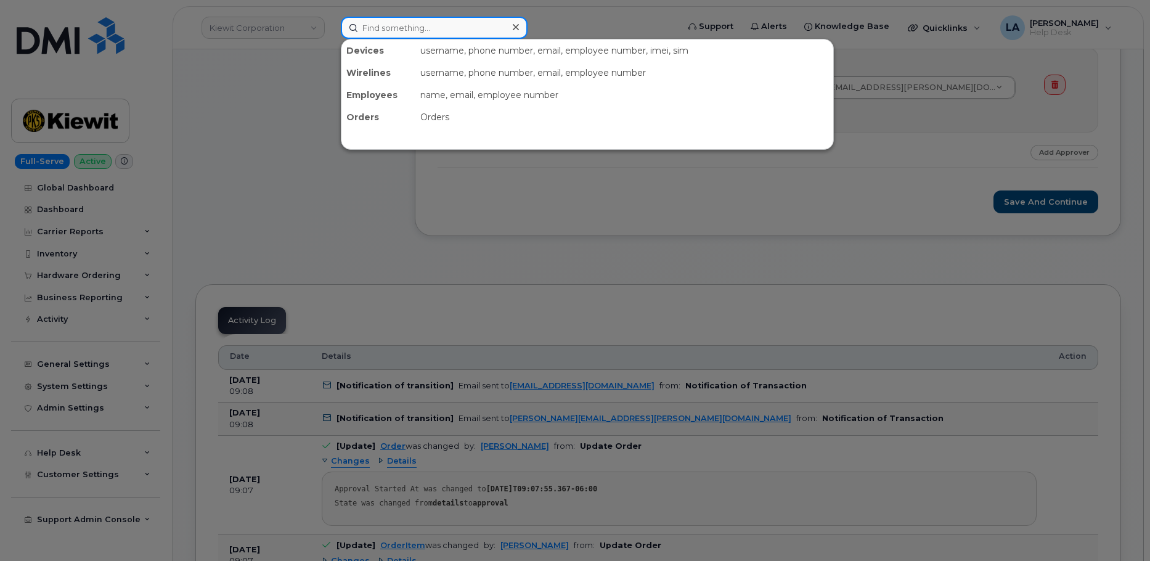
paste input "[PHONE_NUMBER]"
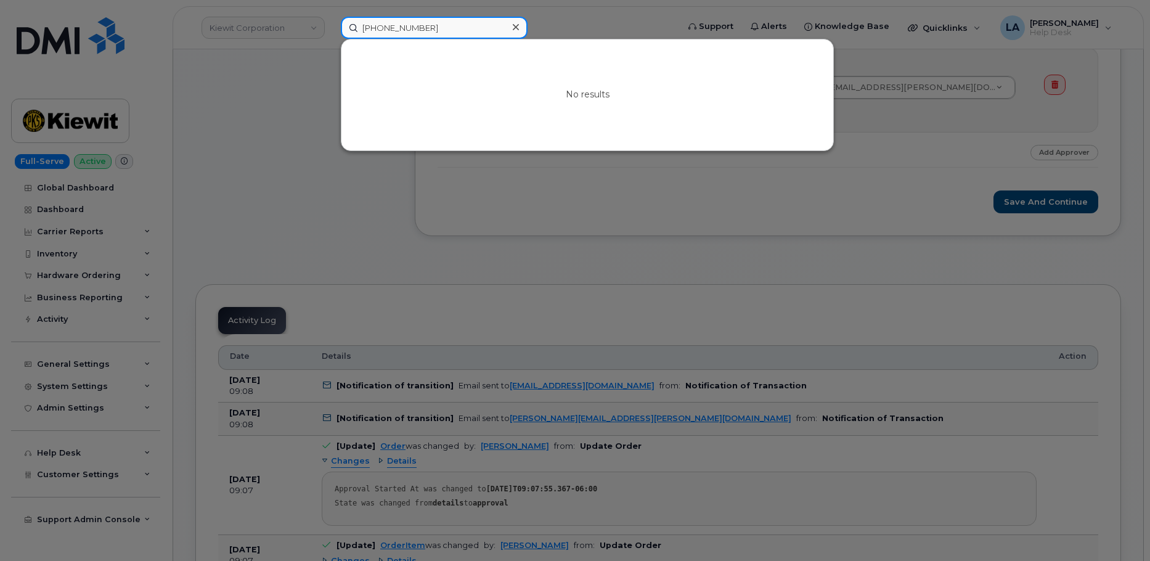
drag, startPoint x: 435, startPoint y: 31, endPoint x: 245, endPoint y: 31, distance: 190.4
click at [331, 31] on div "[PHONE_NUMBER] No results" at bounding box center [505, 28] width 349 height 22
paste input "[PERSON_NAME][DEMOGRAPHIC_DATA]"
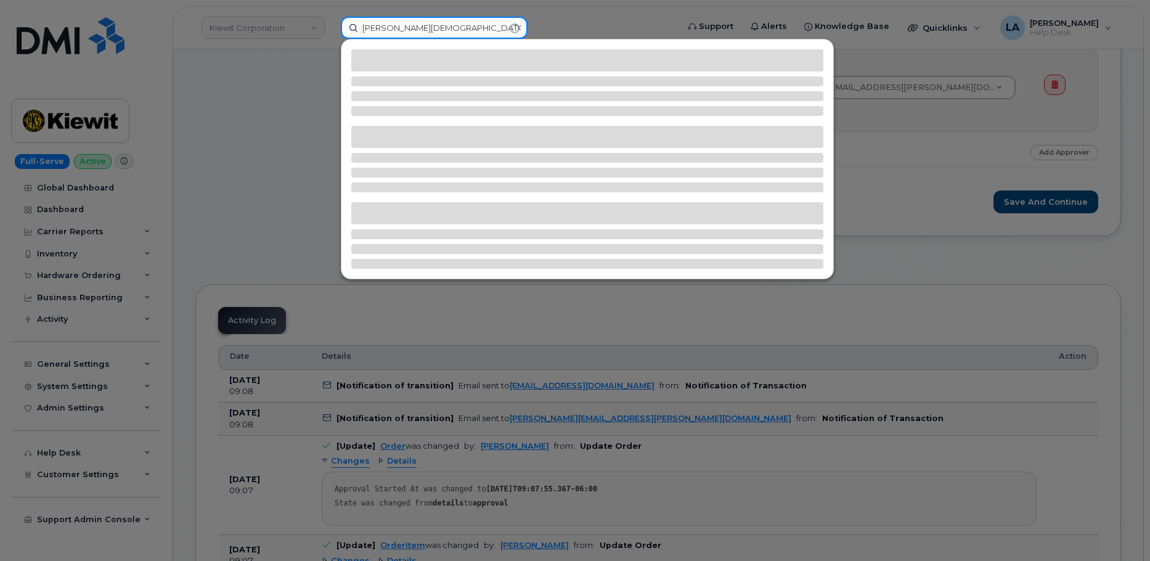
type input "[PERSON_NAME][DEMOGRAPHIC_DATA]"
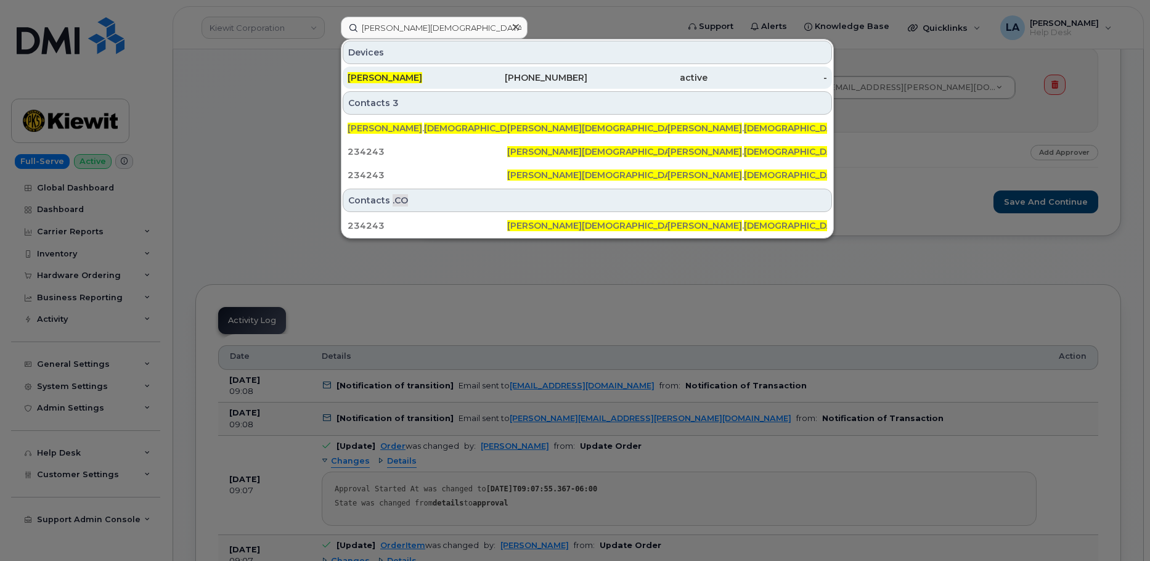
click at [381, 82] on span "[PERSON_NAME]" at bounding box center [384, 77] width 75 height 11
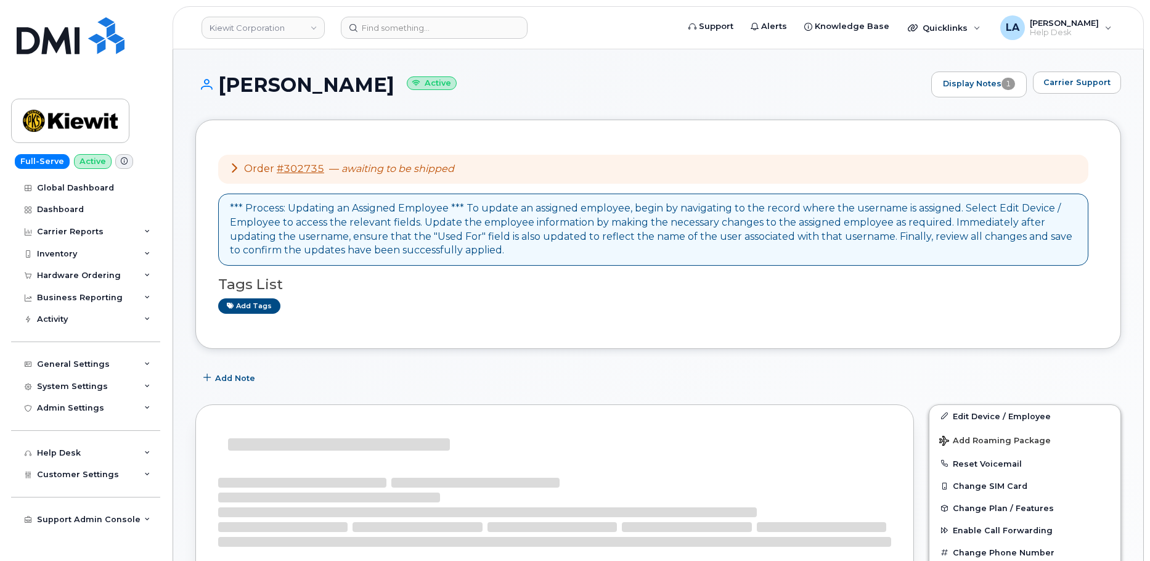
click at [290, 164] on link "#302735" at bounding box center [300, 169] width 47 height 12
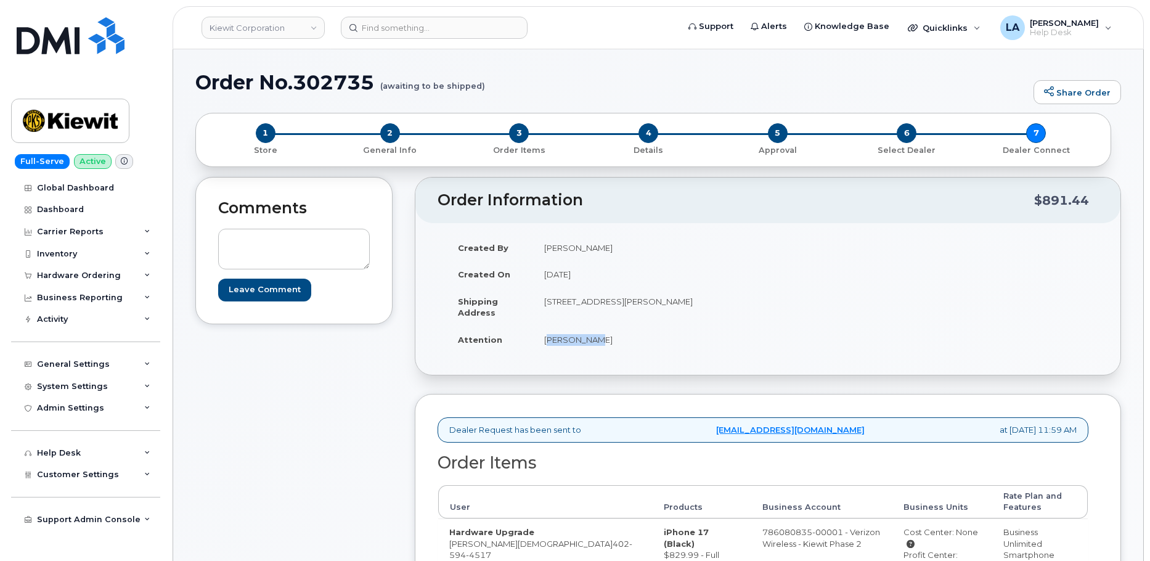
drag, startPoint x: 612, startPoint y: 338, endPoint x: 542, endPoint y: 340, distance: 69.7
click at [542, 340] on td "[PERSON_NAME]" at bounding box center [645, 339] width 225 height 27
copy td "[PERSON_NAME]"
